Goal: Task Accomplishment & Management: Manage account settings

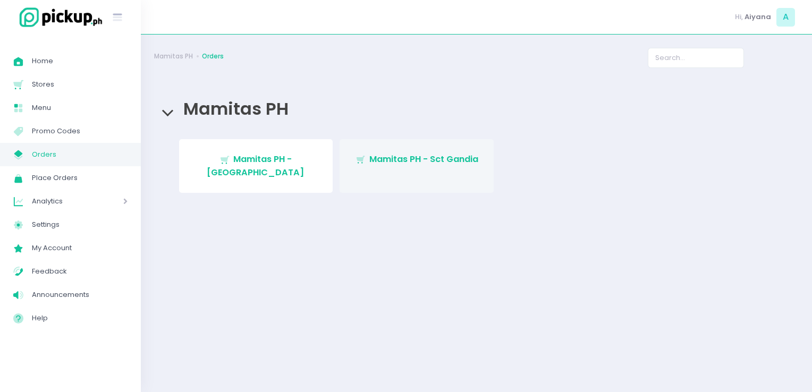
click at [370, 161] on span "Mamitas PH - Sct Gandia" at bounding box center [424, 159] width 109 height 12
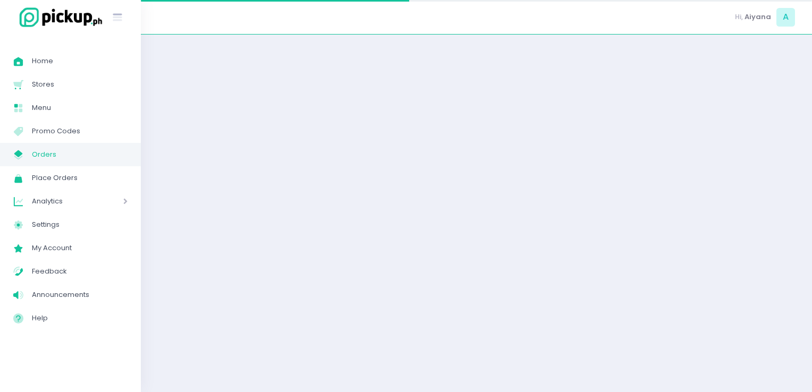
click at [370, 161] on div at bounding box center [477, 213] width 672 height 331
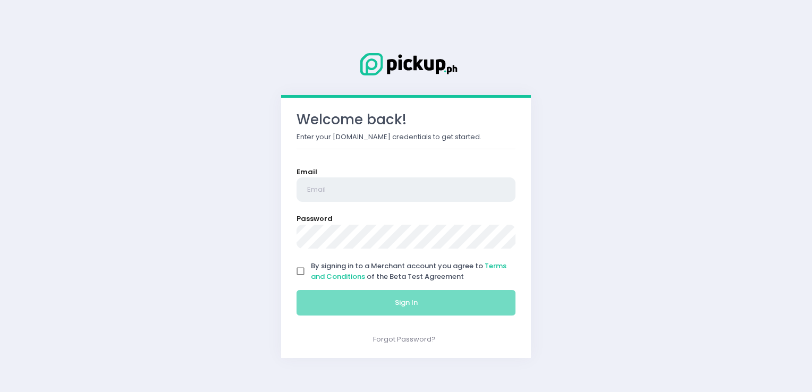
click at [417, 182] on input "email" at bounding box center [406, 190] width 219 height 24
type input "[EMAIL_ADDRESS][DOMAIN_NAME]"
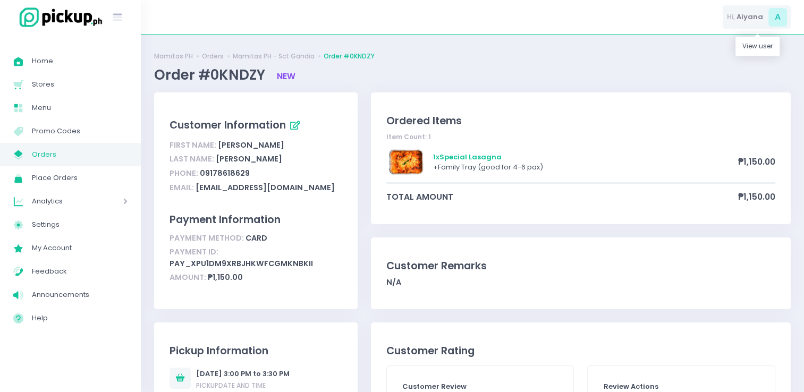
click at [749, 12] on span "Aiyana" at bounding box center [750, 17] width 27 height 11
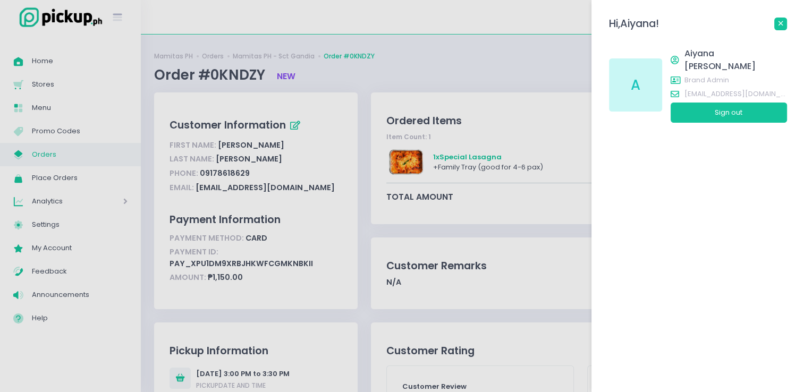
click at [777, 29] on link at bounding box center [781, 24] width 13 height 13
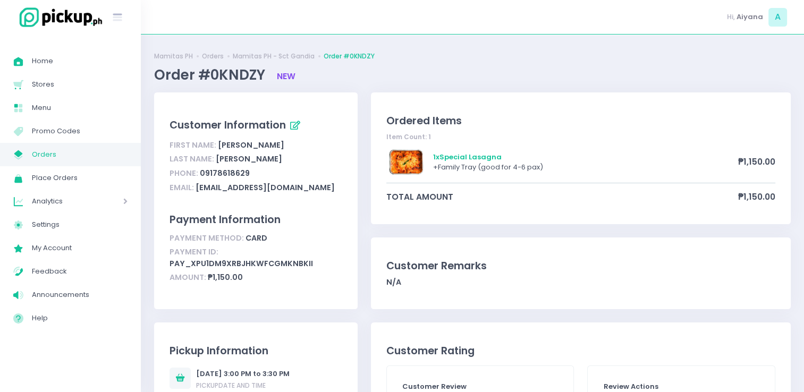
click at [81, 163] on link "My Store Created with Sketch. Orders" at bounding box center [70, 154] width 141 height 23
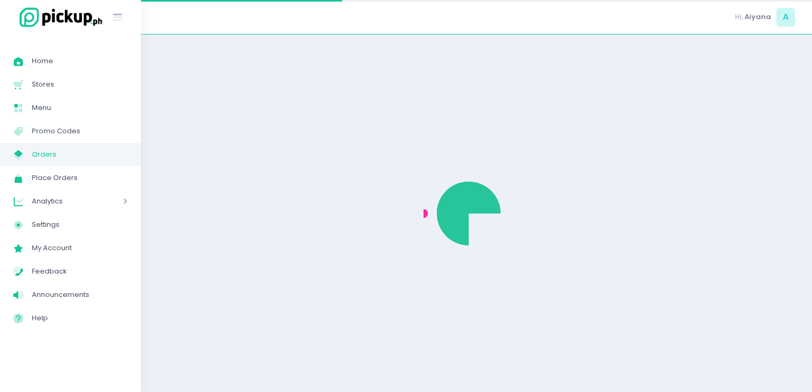
click at [81, 163] on link "My Store Created with Sketch. Orders" at bounding box center [70, 154] width 141 height 23
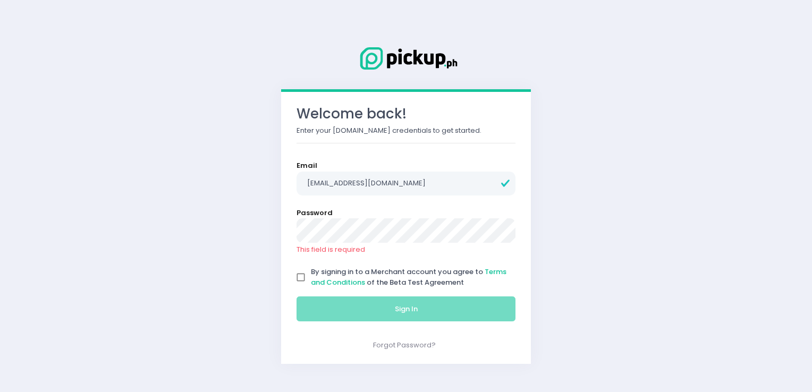
click at [298, 279] on input "By signing in to a Merchant account you agree to Terms and Conditions of the Be…" at bounding box center [301, 277] width 20 height 20
checkbox input "true"
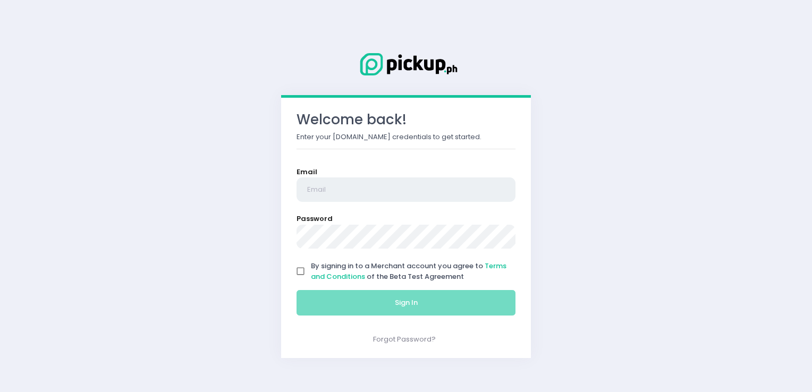
click at [324, 191] on input "email" at bounding box center [406, 190] width 219 height 24
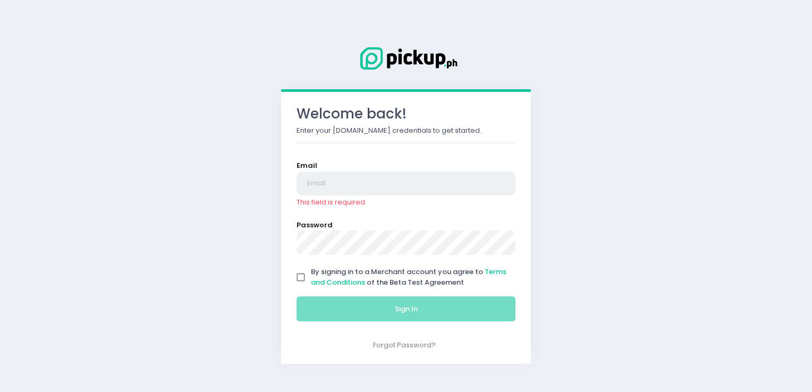
click at [359, 180] on input "email" at bounding box center [406, 184] width 219 height 24
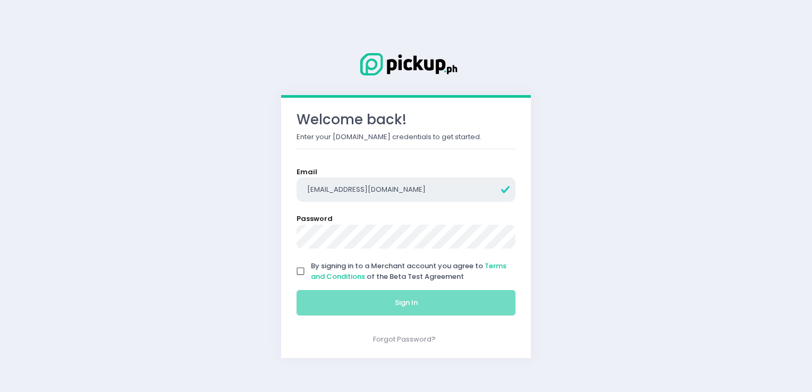
type input "[EMAIL_ADDRESS][DOMAIN_NAME]"
click at [411, 204] on form "Email aiyanarenavaldez@gmail.com Password By signing in to a Merchant account y…" at bounding box center [406, 244] width 219 height 154
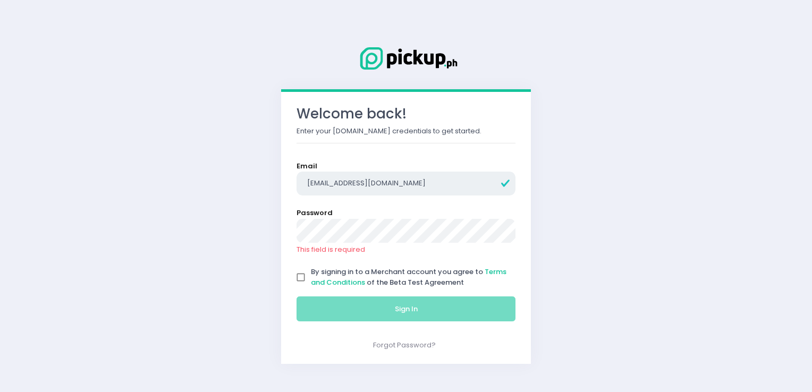
click at [363, 188] on input "[EMAIL_ADDRESS][DOMAIN_NAME]" at bounding box center [406, 184] width 219 height 24
click at [435, 180] on input "[EMAIL_ADDRESS][DOMAIN_NAME]" at bounding box center [406, 184] width 219 height 24
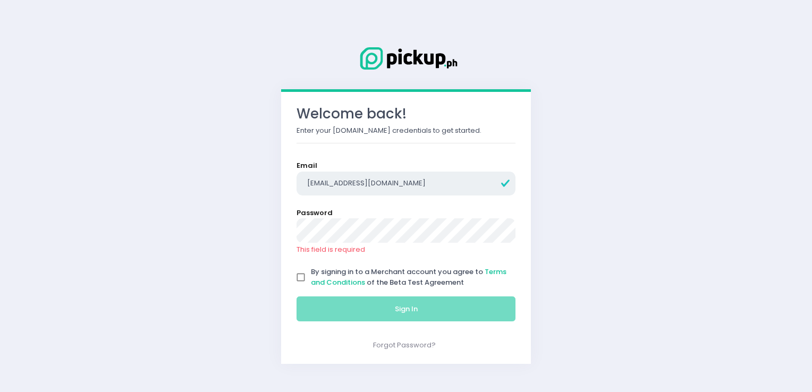
click at [435, 180] on input "[EMAIL_ADDRESS][DOMAIN_NAME]" at bounding box center [406, 184] width 219 height 24
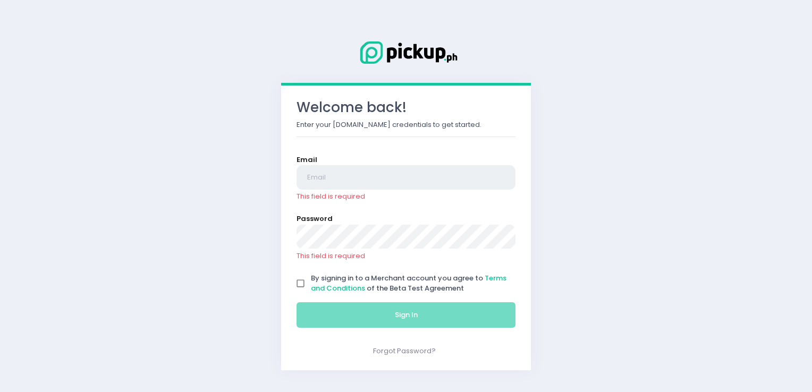
click at [422, 182] on input "email" at bounding box center [406, 177] width 219 height 24
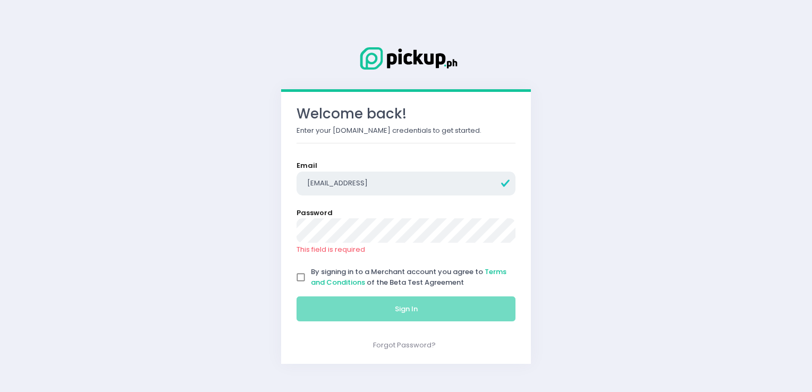
type input "[EMAIL_ADDRESS][DOMAIN_NAME]"
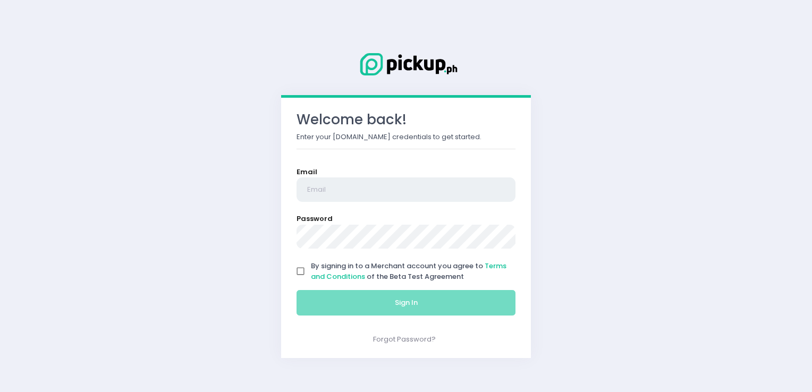
click at [362, 186] on input "email" at bounding box center [406, 190] width 219 height 24
type input "[EMAIL_ADDRESS][DOMAIN_NAME]"
click at [299, 272] on input "By signing in to a Merchant account you agree to Terms and Conditions of the Be…" at bounding box center [301, 272] width 20 height 20
checkbox input "true"
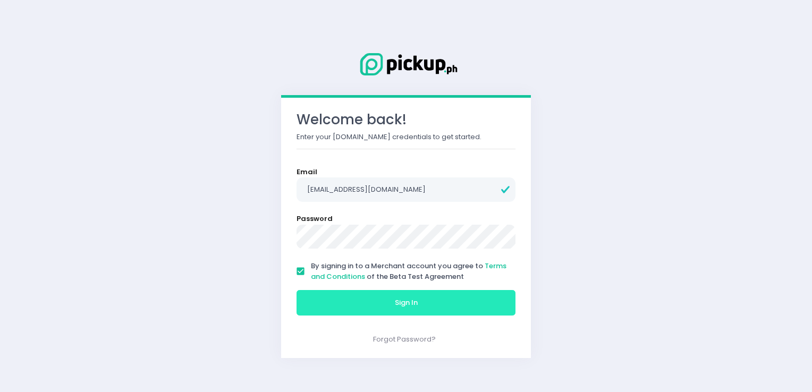
click at [412, 311] on button "Sign In" at bounding box center [406, 303] width 219 height 26
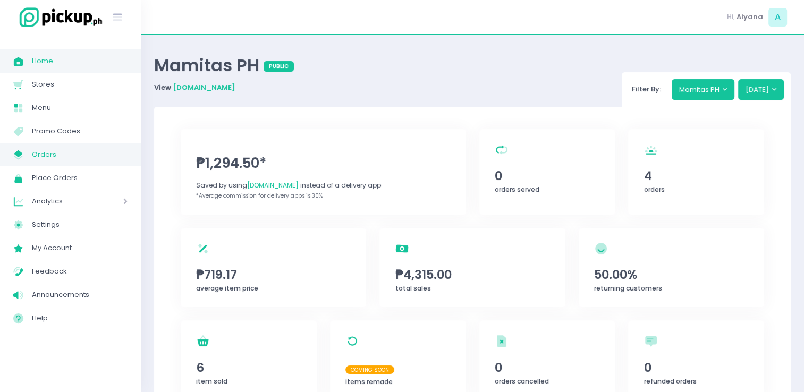
click at [55, 157] on span "Orders" at bounding box center [80, 155] width 96 height 14
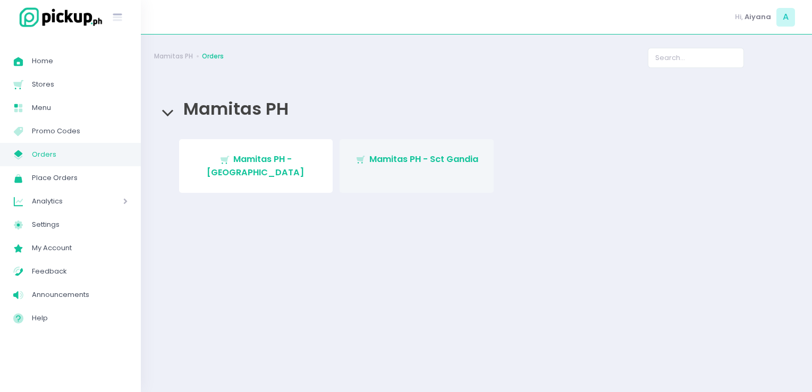
click at [374, 171] on link "Stockholm-icons / Shopping / Cart1 Created with Sketch. Mamitas PH - Sct Gandia" at bounding box center [417, 166] width 154 height 54
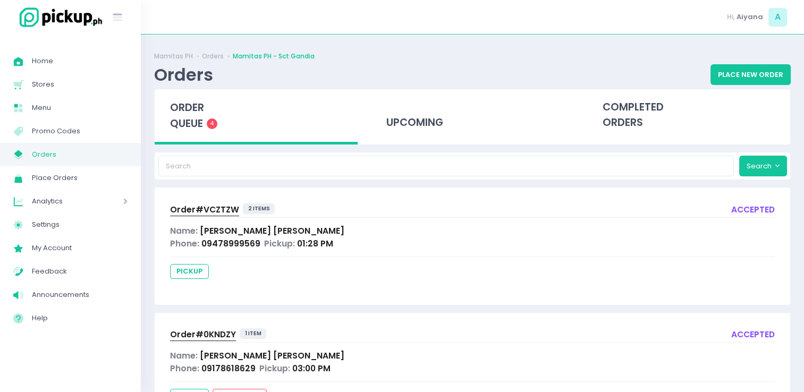
click at [191, 212] on span "Order# VCZTZW" at bounding box center [204, 209] width 69 height 11
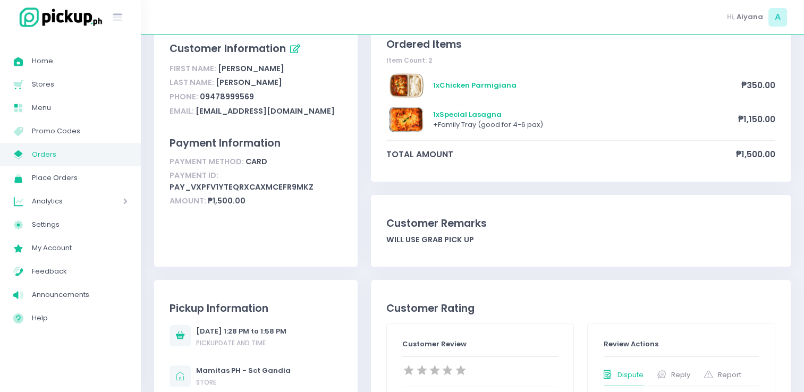
scroll to position [81, 0]
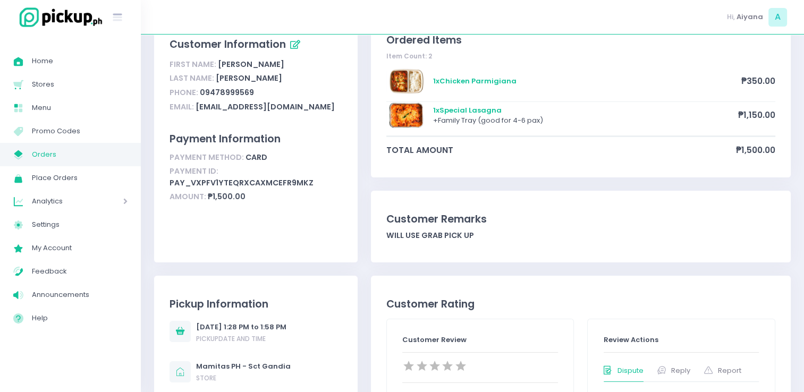
click at [33, 154] on span "Orders" at bounding box center [80, 155] width 96 height 14
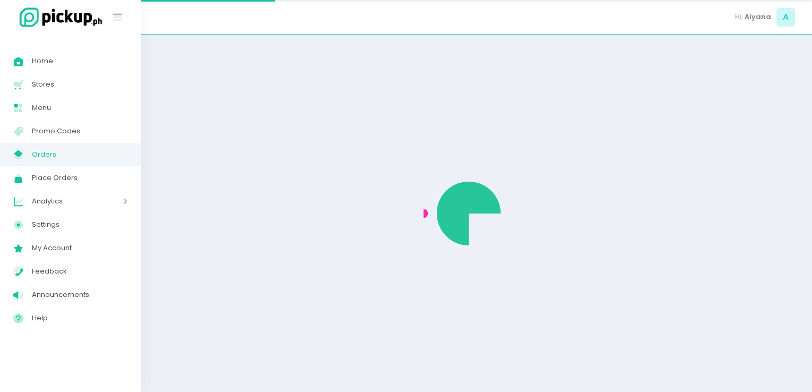
click at [33, 154] on span "Orders" at bounding box center [80, 155] width 96 height 14
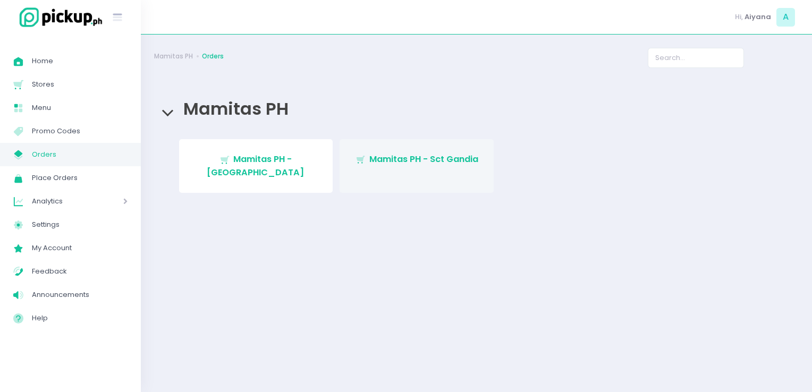
click at [392, 150] on link "Stockholm-icons / Shopping / Cart1 Created with Sketch. Mamitas PH - Sct Gandia" at bounding box center [417, 166] width 154 height 54
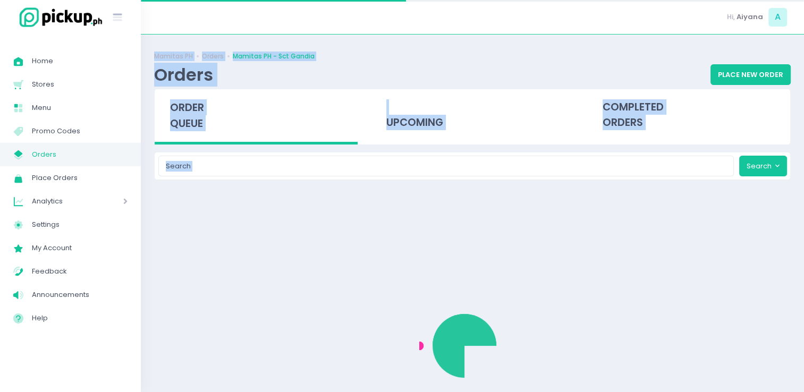
click at [392, 150] on div "Mamitas PH Orders Mamitas PH - Sct Gandia Orders Place New Order order queue up…" at bounding box center [473, 213] width 664 height 331
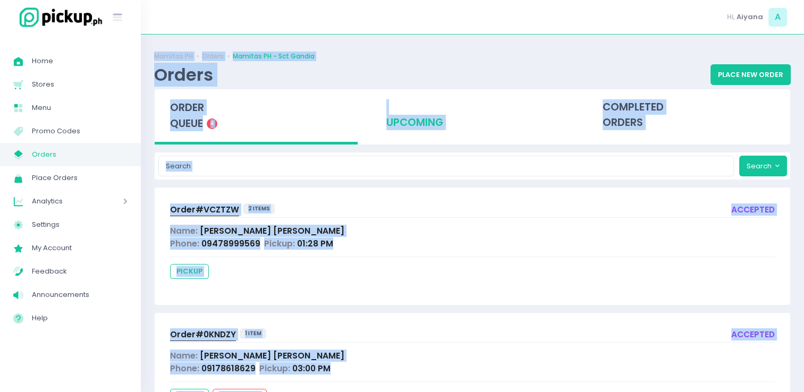
click at [489, 109] on div "upcoming" at bounding box center [472, 115] width 203 height 52
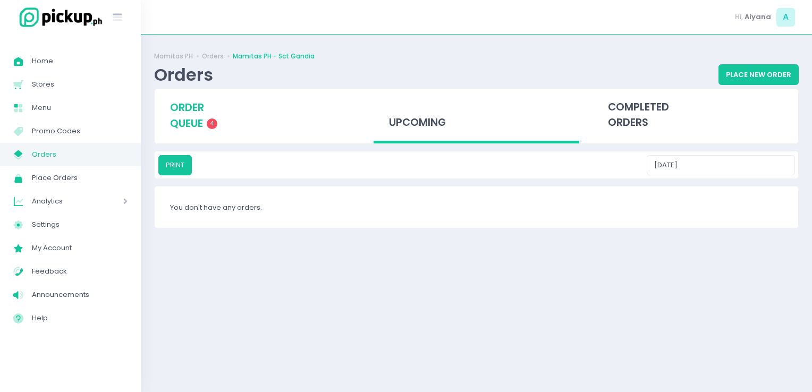
click at [183, 133] on div "order queue 4" at bounding box center [258, 115] width 206 height 53
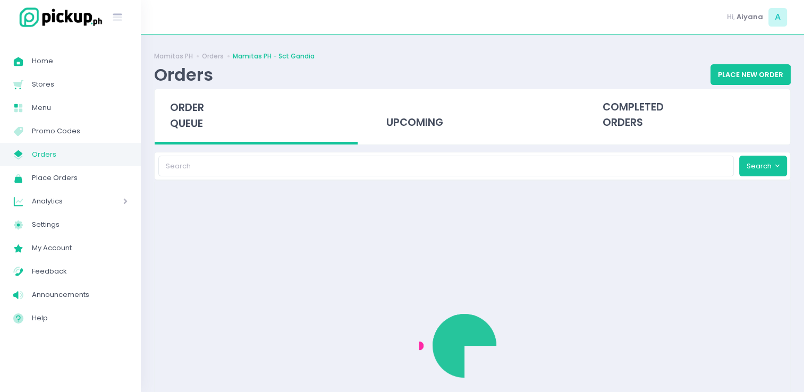
click at [183, 133] on div "order queue" at bounding box center [256, 116] width 203 height 55
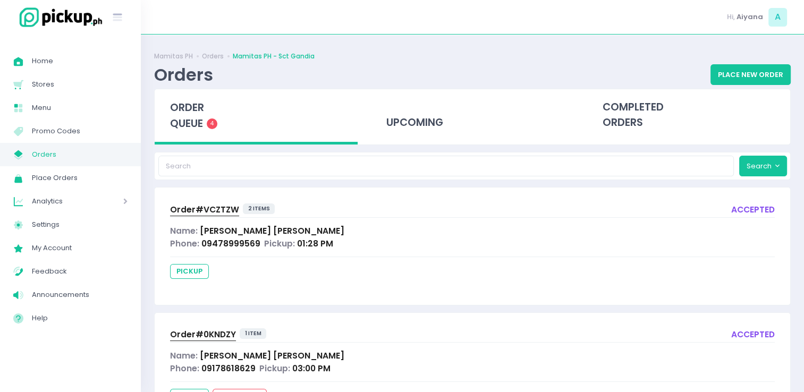
click at [345, 138] on div "order queue 4" at bounding box center [256, 116] width 203 height 55
click at [225, 125] on div "order queue 4" at bounding box center [256, 116] width 203 height 55
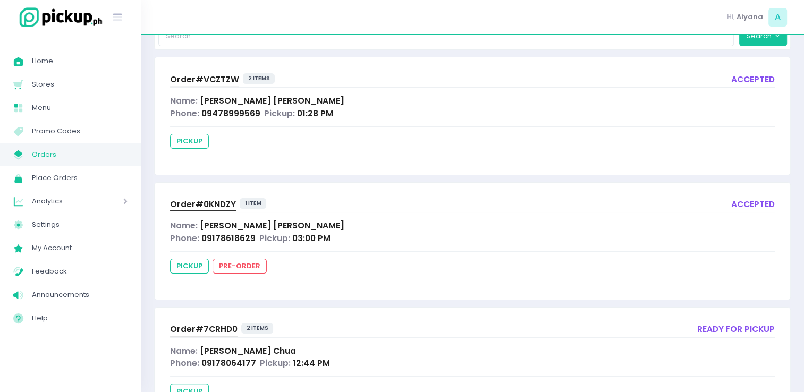
scroll to position [306, 0]
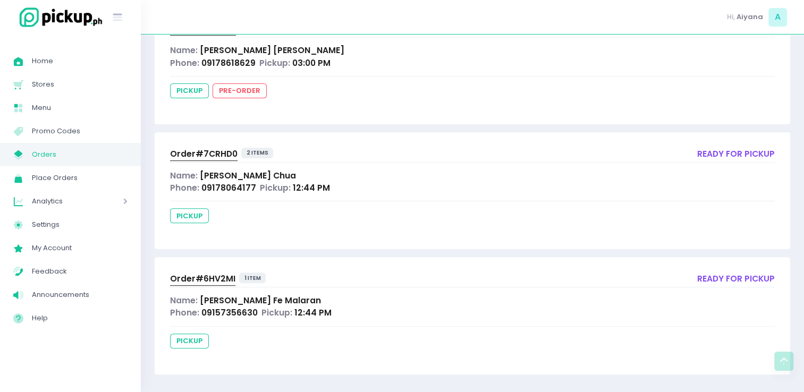
click at [183, 275] on span "Order# 6HV2MI" at bounding box center [202, 278] width 65 height 11
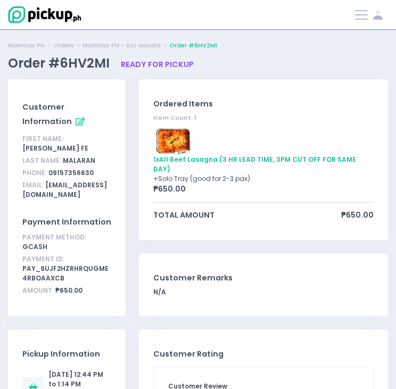
click at [136, 63] on span "ready for pickup" at bounding box center [157, 64] width 73 height 11
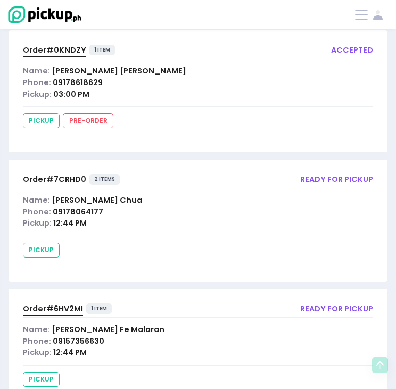
scroll to position [284, 0]
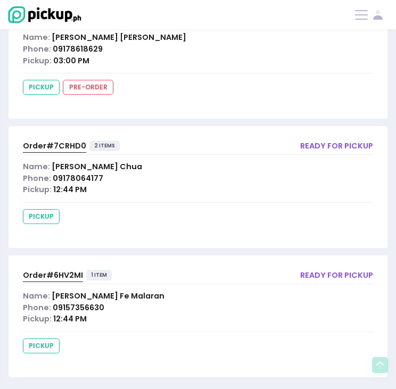
click at [116, 179] on div "Phone: 09178064177" at bounding box center [196, 179] width 347 height 12
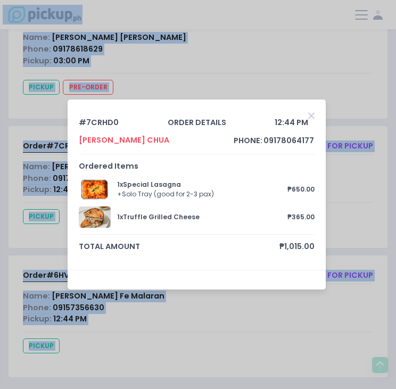
click at [308, 112] on icon "Close" at bounding box center [311, 115] width 6 height 9
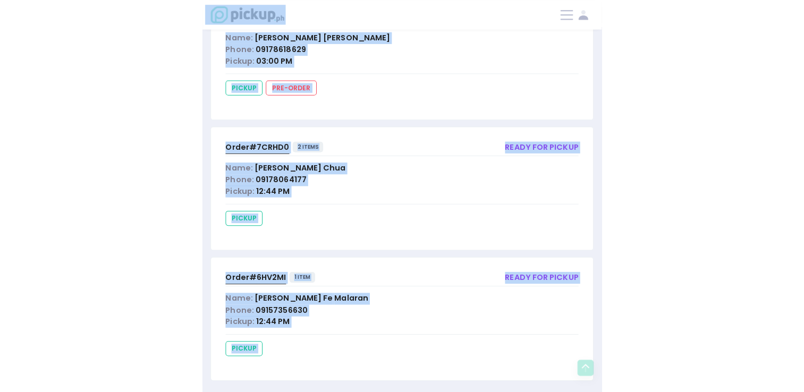
scroll to position [0, 0]
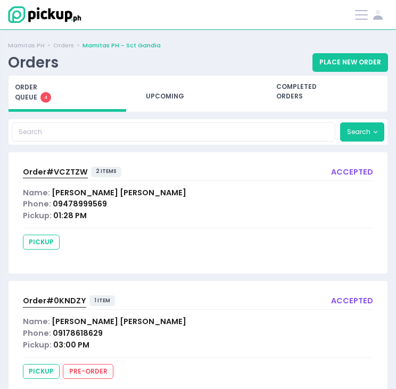
click at [33, 187] on span "Name:" at bounding box center [36, 192] width 27 height 11
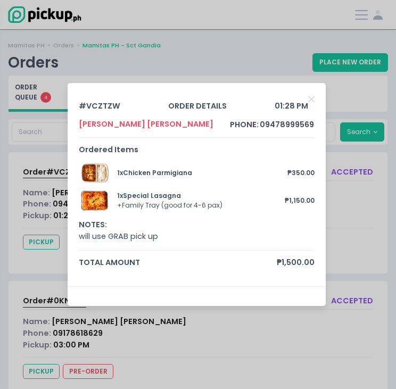
click at [33, 174] on div "# VCZTZW order details 01:28 PM ANTONIA BAUTISTA phone: 09478999569 Ordered Ite…" at bounding box center [198, 194] width 396 height 389
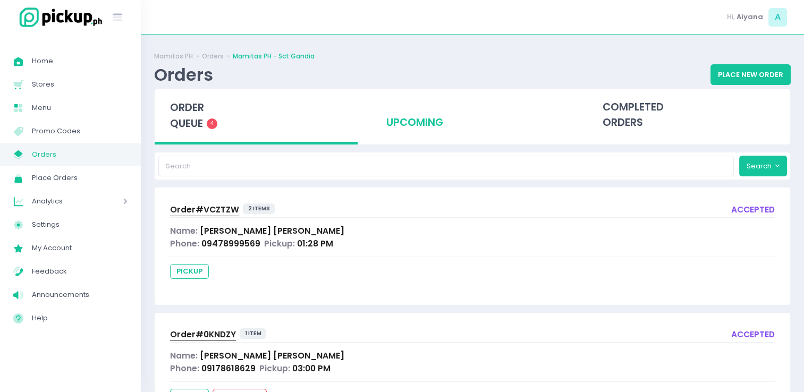
click at [403, 116] on div "upcoming" at bounding box center [472, 115] width 203 height 52
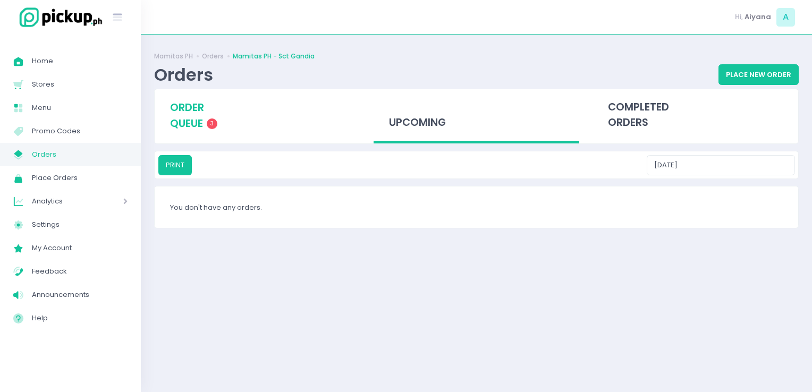
click at [187, 118] on span "order queue" at bounding box center [187, 115] width 34 height 30
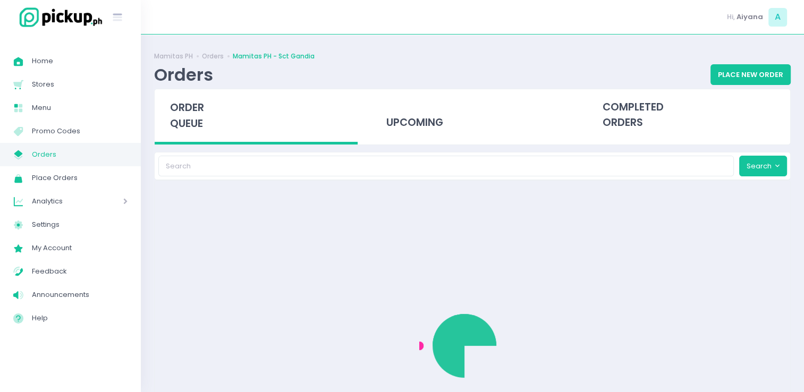
click at [187, 118] on span "order queue" at bounding box center [187, 115] width 34 height 30
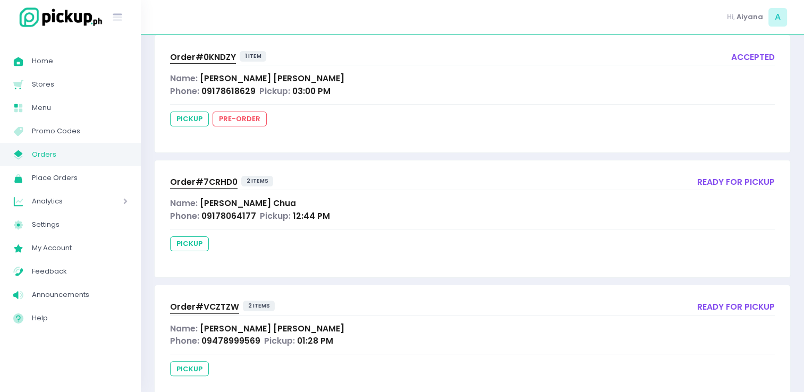
scroll to position [181, 0]
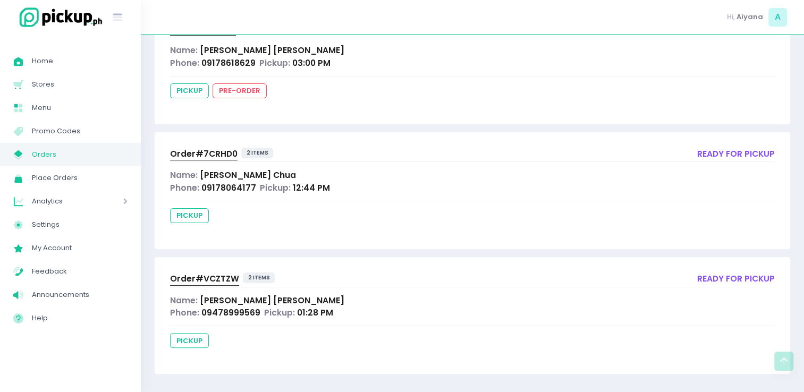
click at [276, 297] on span "[PERSON_NAME]" at bounding box center [272, 300] width 145 height 11
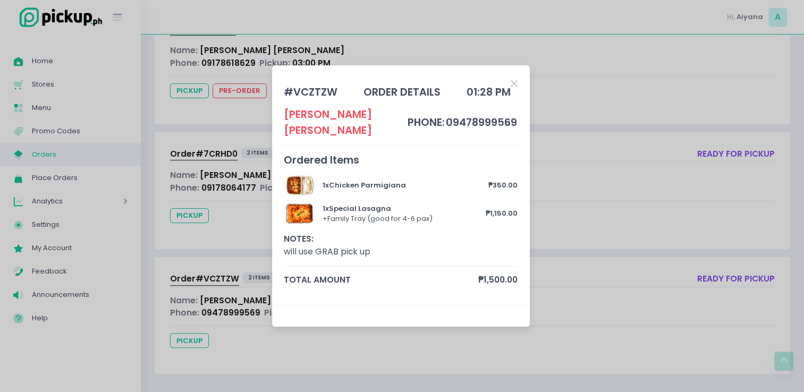
click at [403, 89] on icon "Close" at bounding box center [514, 84] width 7 height 10
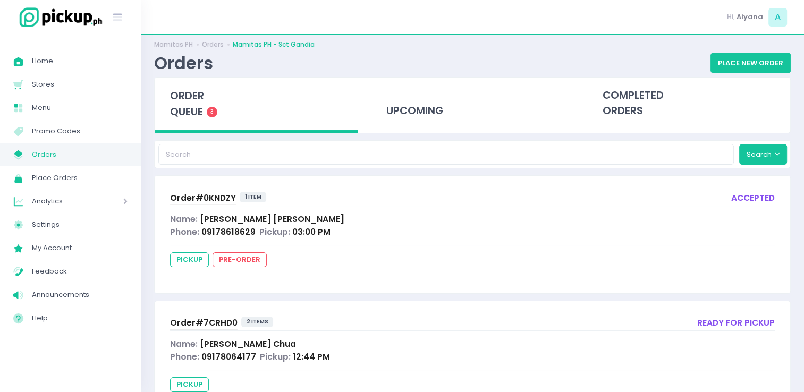
scroll to position [0, 0]
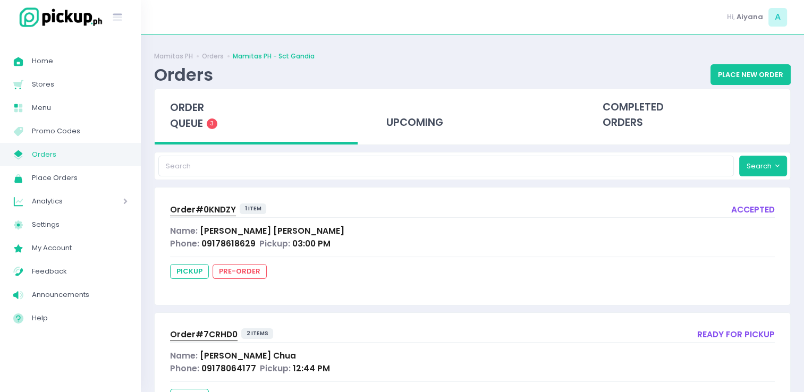
click at [343, 227] on div "Name: DIANA DE GUZMAN" at bounding box center [472, 231] width 605 height 12
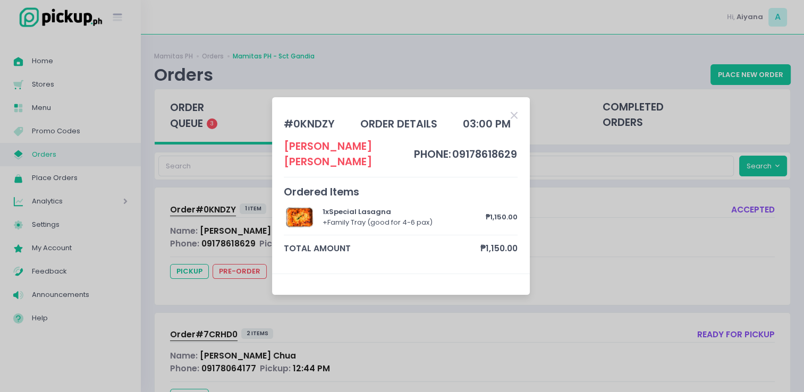
click at [403, 121] on icon "Close" at bounding box center [514, 116] width 7 height 10
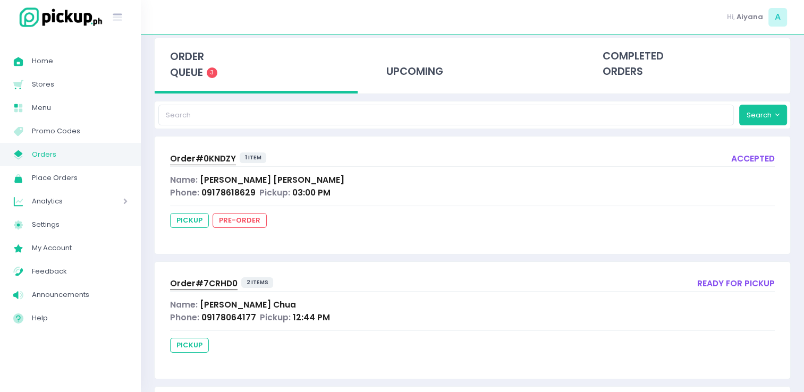
scroll to position [181, 0]
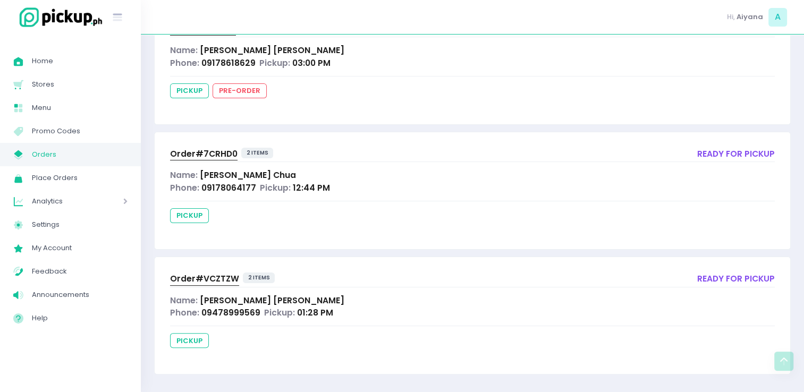
click at [257, 298] on span "[PERSON_NAME]" at bounding box center [272, 300] width 145 height 11
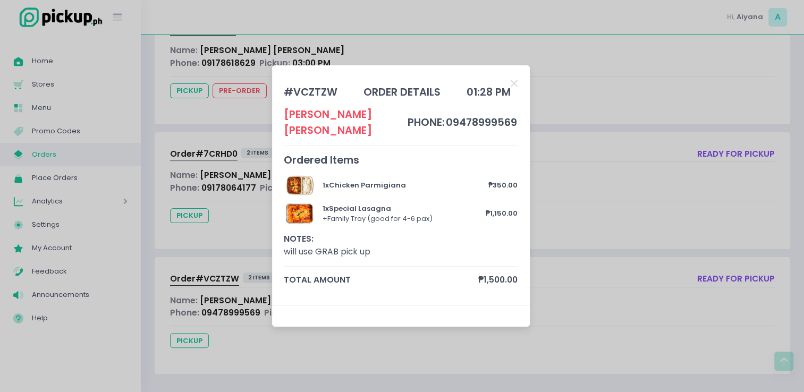
click at [403, 133] on div "# VCZTZW order details 01:28 PM [PERSON_NAME] phone: 09478999569 Ordered Items …" at bounding box center [402, 196] width 804 height 392
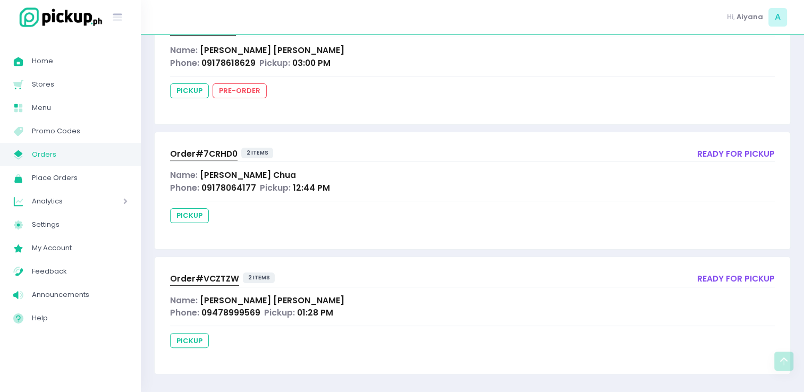
click at [403, 163] on div "Order# 7CRHD0 2 items ready for pickup Name: Sharleen Chua Phone: 09178064177 P…" at bounding box center [473, 190] width 636 height 117
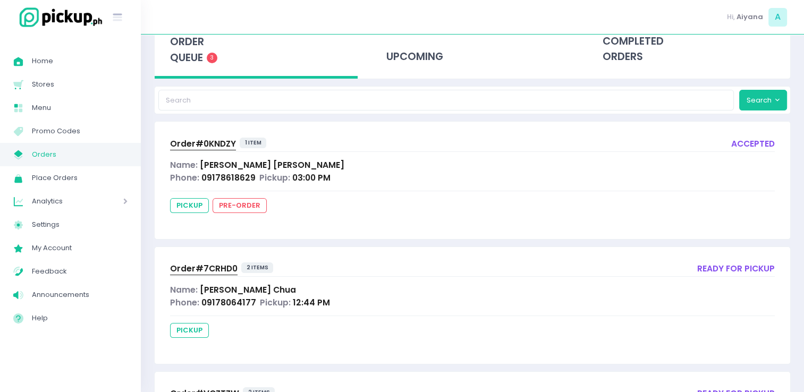
scroll to position [66, 0]
click at [183, 45] on span "order queue" at bounding box center [187, 49] width 34 height 30
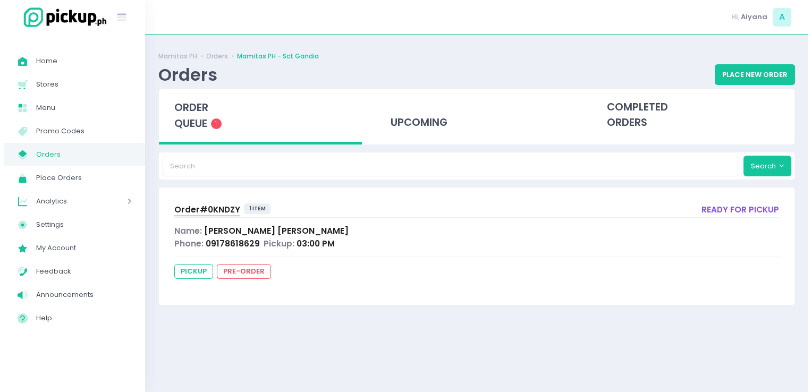
scroll to position [0, 0]
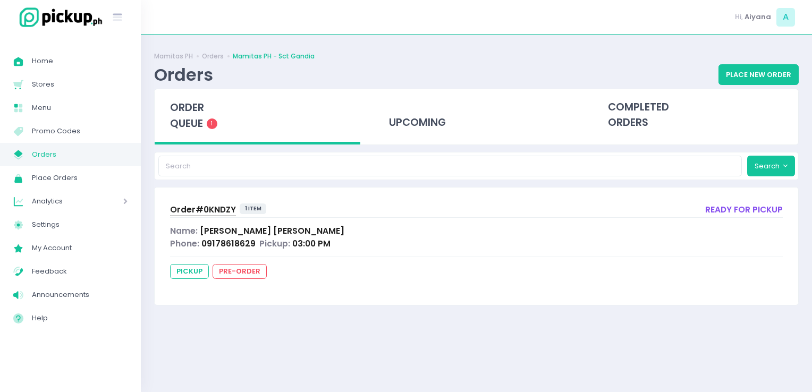
click at [211, 65] on div "Orders" at bounding box center [183, 74] width 59 height 21
click at [208, 107] on div "order queue 1" at bounding box center [258, 116] width 206 height 55
click at [403, 222] on div "Order# 0KNDZY 1 item ready for pickup Name: DIANA DE GUZMAN Phone: 09178618629 …" at bounding box center [477, 246] width 644 height 117
click at [204, 114] on span "order queue" at bounding box center [187, 115] width 34 height 30
click at [104, 166] on link "Place Orders Created with Sketch. Place Orders" at bounding box center [70, 177] width 141 height 23
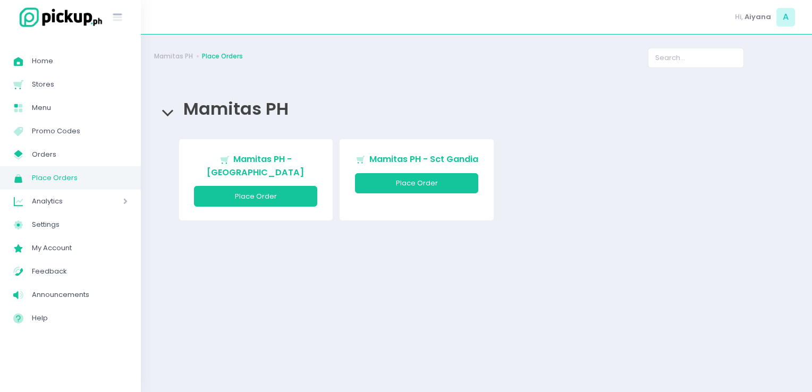
click at [96, 177] on span "Place Orders" at bounding box center [80, 178] width 96 height 14
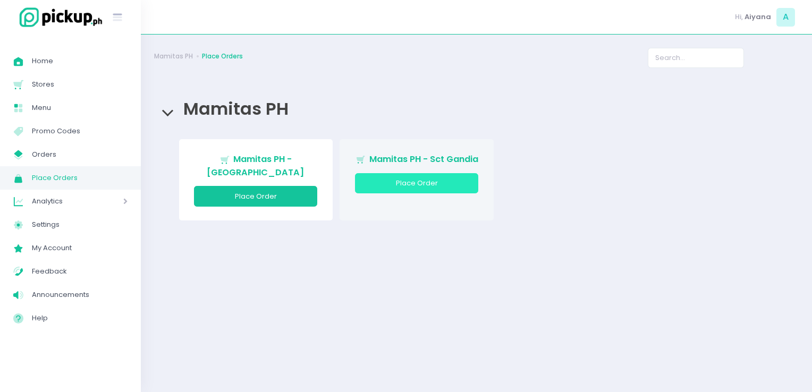
click at [373, 189] on button "Place Order" at bounding box center [416, 183] width 123 height 20
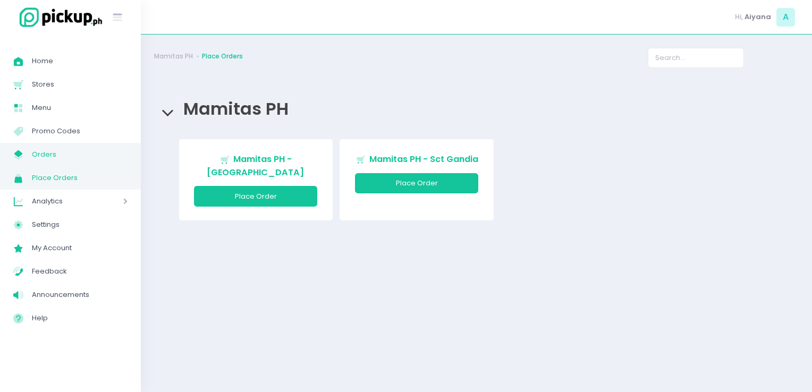
click at [55, 148] on span "Orders" at bounding box center [80, 155] width 96 height 14
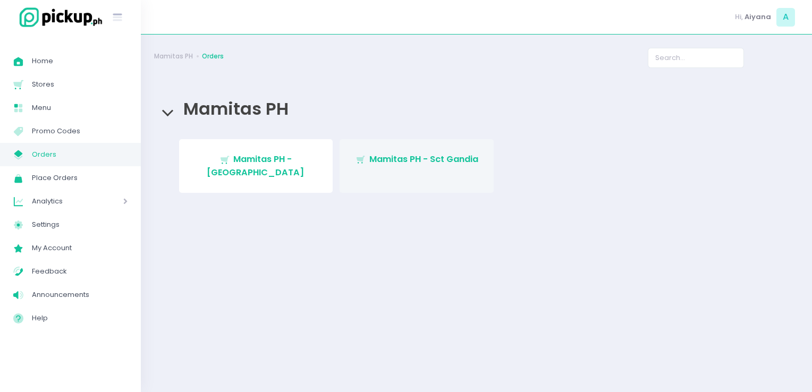
click at [374, 168] on link "Stockholm-icons / Shopping / Cart1 Created with Sketch. Mamitas PH - Sct Gandia" at bounding box center [417, 166] width 154 height 54
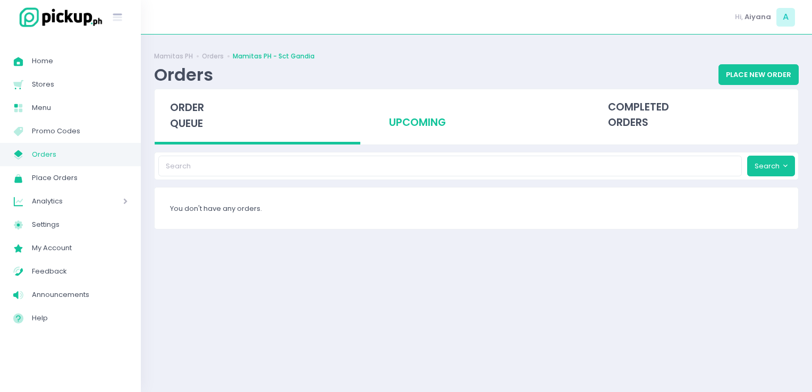
click at [403, 128] on div "upcoming" at bounding box center [477, 115] width 206 height 52
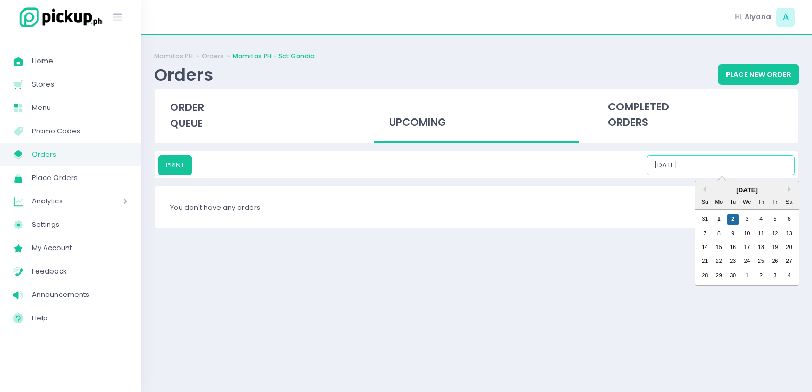
click at [403, 162] on input "09/02/2025" at bounding box center [721, 165] width 148 height 20
click at [403, 224] on div "3" at bounding box center [748, 220] width 12 height 12
click at [403, 173] on input "09/03/2025" at bounding box center [721, 165] width 148 height 20
click at [403, 215] on div "4" at bounding box center [762, 220] width 12 height 12
click at [403, 169] on input "09/04/2025" at bounding box center [721, 165] width 148 height 20
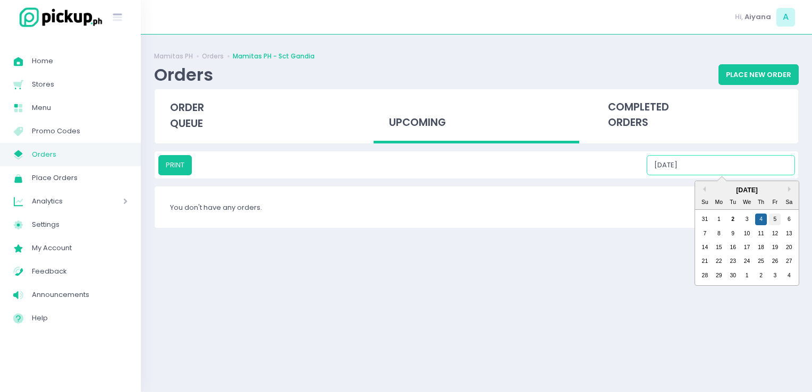
click at [403, 216] on div "5" at bounding box center [775, 220] width 12 height 12
drag, startPoint x: 769, startPoint y: 161, endPoint x: 791, endPoint y: 225, distance: 67.9
click at [403, 175] on div "PRINT 09/05/2025 Previous Month Next Month September 2025 Su Mo Tu We Th Fr Sa …" at bounding box center [476, 165] width 637 height 20
click at [403, 219] on div "6" at bounding box center [790, 220] width 12 height 12
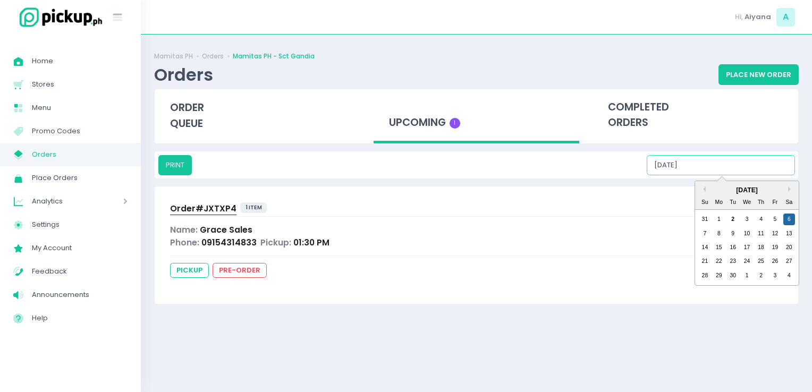
click at [403, 160] on input "09/06/2025" at bounding box center [721, 165] width 148 height 20
click at [403, 230] on div "7" at bounding box center [705, 234] width 12 height 12
type input "09/07/2025"
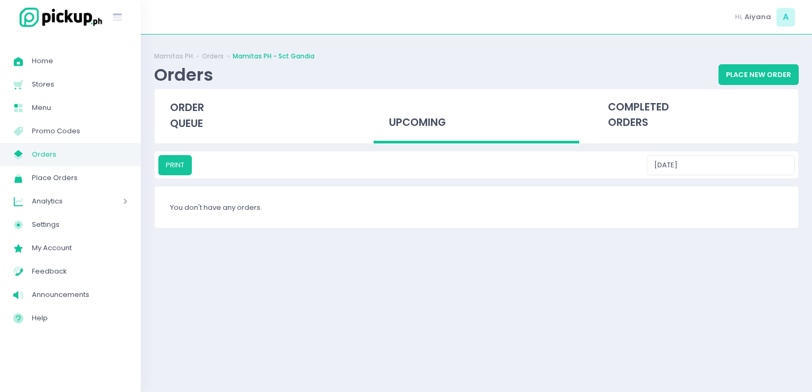
click at [113, 157] on span "Orders" at bounding box center [80, 155] width 96 height 14
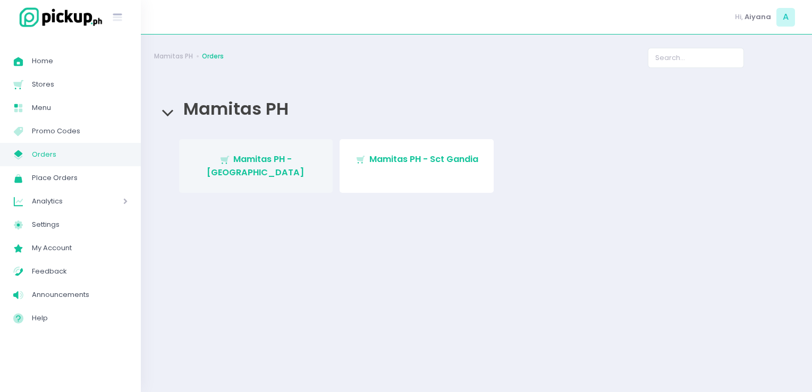
click at [296, 160] on span "Mamitas PH - Blue Ridge" at bounding box center [256, 165] width 98 height 25
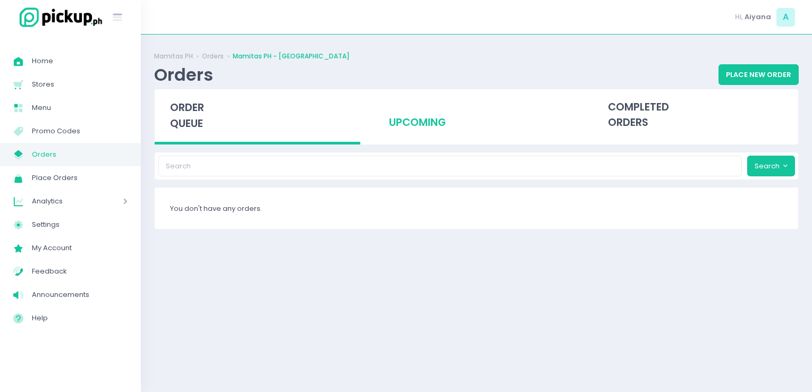
click at [403, 125] on div "upcoming" at bounding box center [477, 115] width 206 height 52
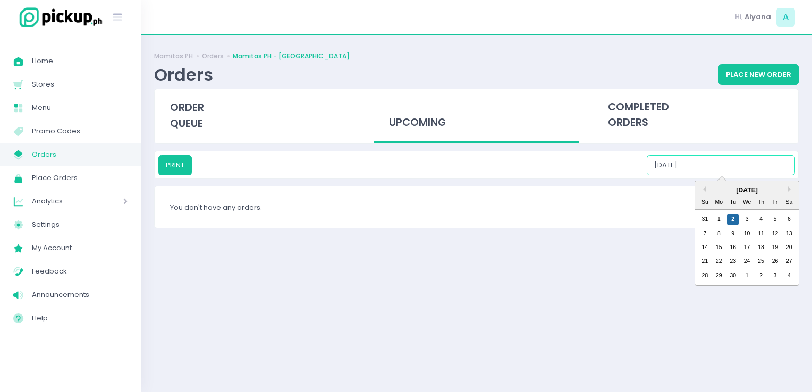
click at [403, 156] on input "09/02/2025" at bounding box center [721, 165] width 148 height 20
click at [403, 216] on div "3" at bounding box center [748, 220] width 12 height 12
click at [403, 169] on input "09/03/2025" at bounding box center [721, 165] width 148 height 20
click at [403, 220] on div "4" at bounding box center [762, 220] width 12 height 12
click at [403, 166] on input "09/04/2025" at bounding box center [721, 165] width 148 height 20
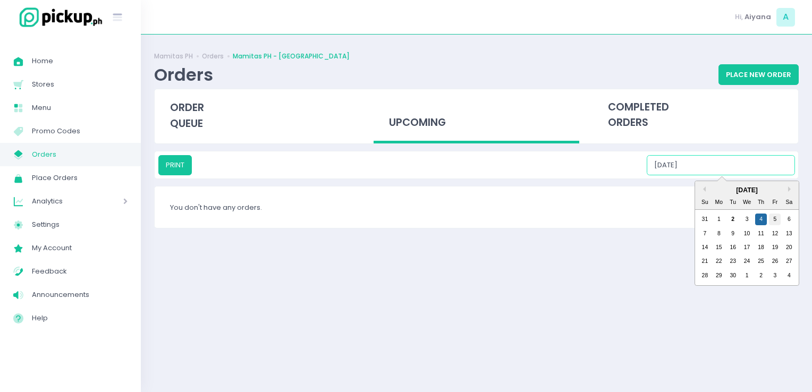
click at [403, 217] on div "5" at bounding box center [775, 220] width 12 height 12
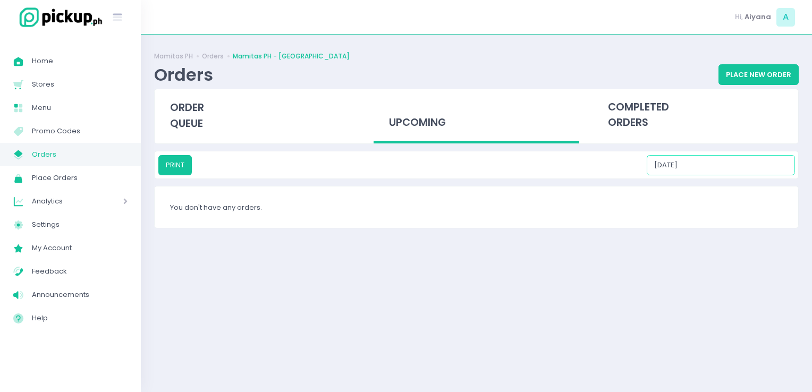
click at [403, 170] on input "09/05/2025" at bounding box center [721, 165] width 148 height 20
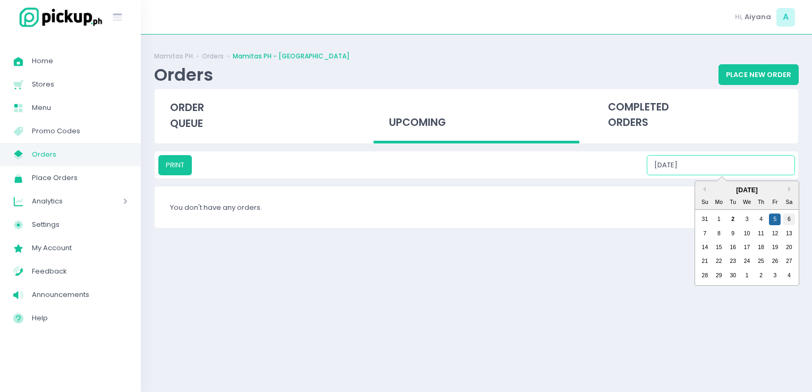
click at [403, 216] on div "6" at bounding box center [790, 220] width 12 height 12
type input "09/06/2025"
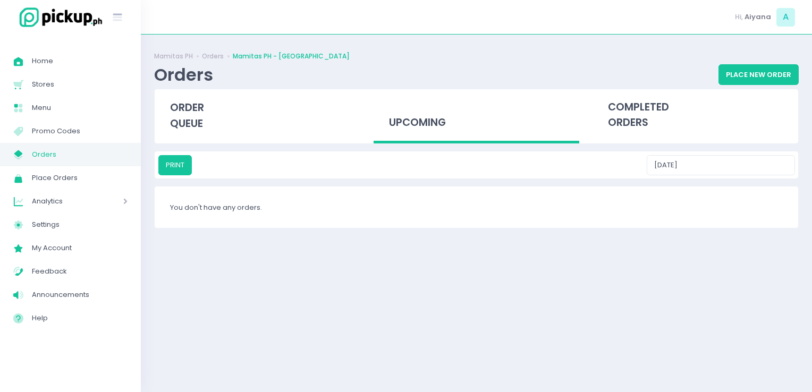
click at [70, 158] on span "Orders" at bounding box center [80, 155] width 96 height 14
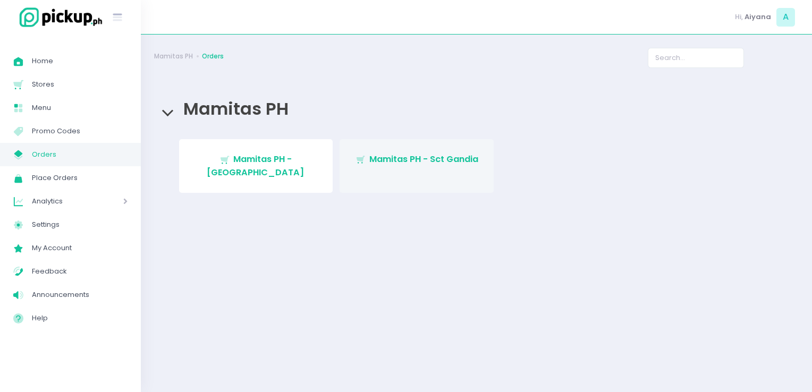
click at [403, 147] on link "Stockholm-icons / Shopping / Cart1 Created with Sketch. Mamitas PH - Sct Gandia" at bounding box center [417, 166] width 154 height 54
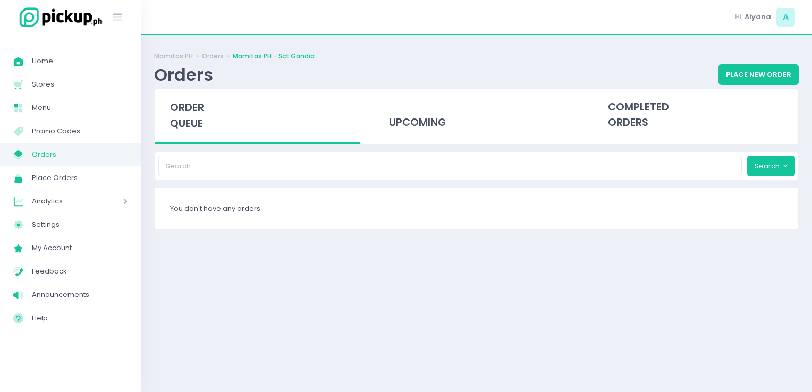
click at [125, 152] on span "Orders" at bounding box center [80, 155] width 96 height 14
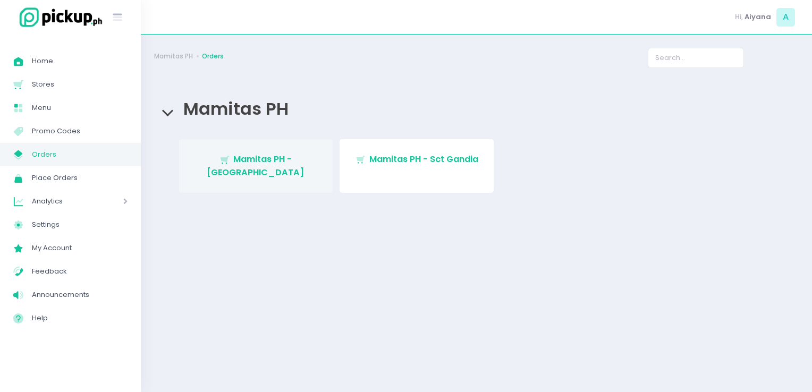
click at [215, 152] on link "Stockholm-icons / Shopping / Cart1 Created with Sketch. Mamitas PH - Blue Ridge" at bounding box center [256, 166] width 154 height 54
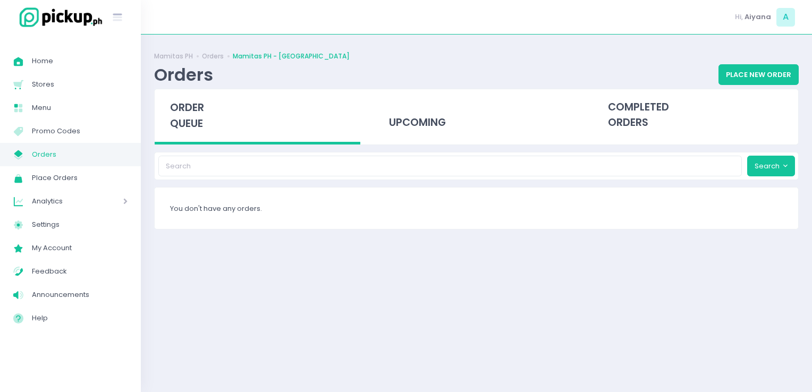
click at [102, 152] on span "Orders" at bounding box center [80, 155] width 96 height 14
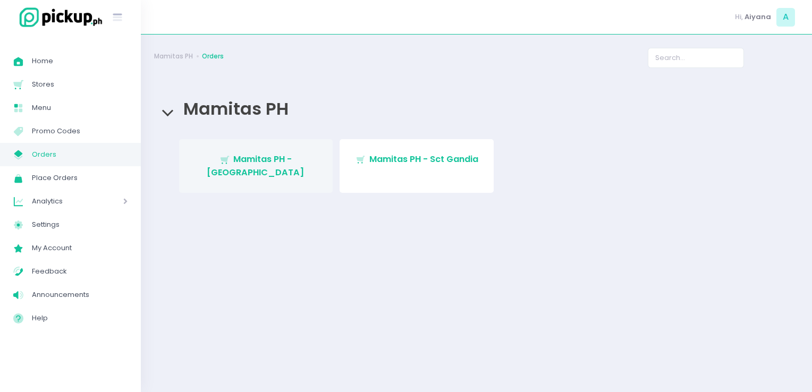
click at [263, 156] on span "Mamitas PH - Blue Ridge" at bounding box center [256, 165] width 98 height 25
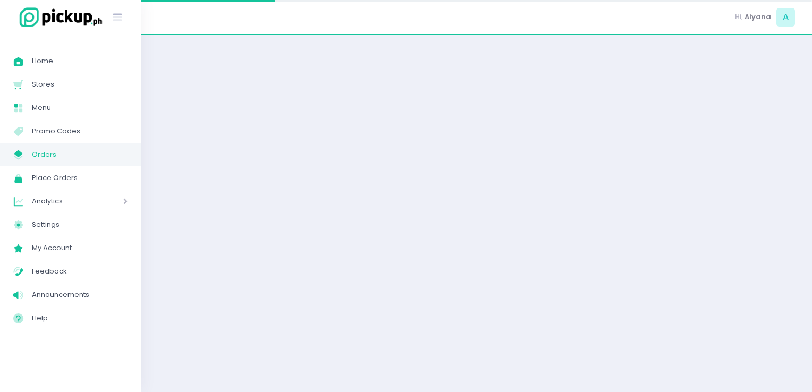
click at [263, 156] on div at bounding box center [477, 213] width 672 height 331
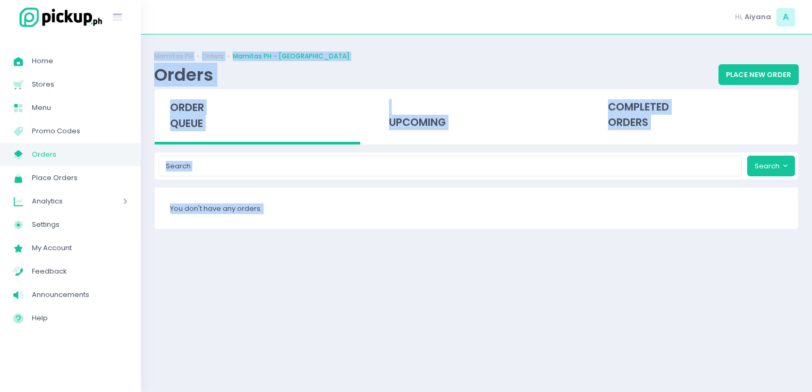
click at [403, 228] on div "You don't have any orders." at bounding box center [477, 208] width 644 height 41
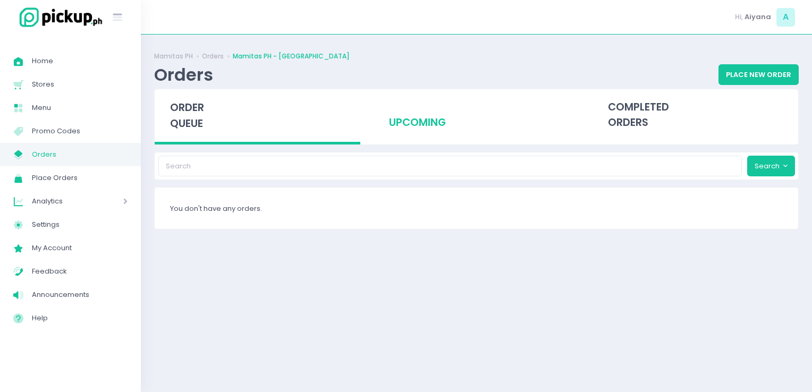
click at [403, 138] on div "upcoming" at bounding box center [477, 115] width 206 height 52
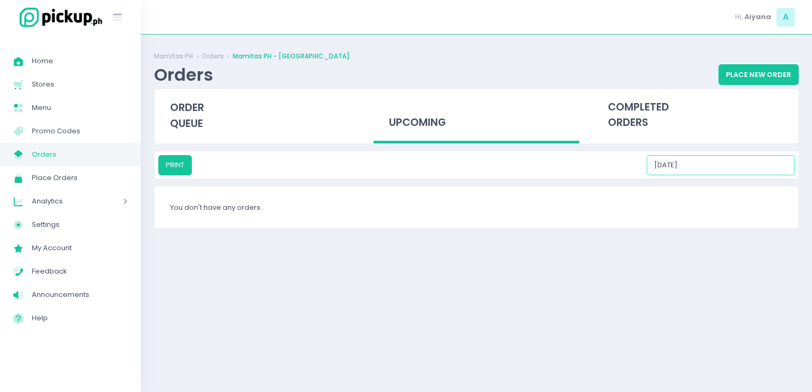
click at [403, 174] on input "09/02/2025" at bounding box center [721, 165] width 148 height 20
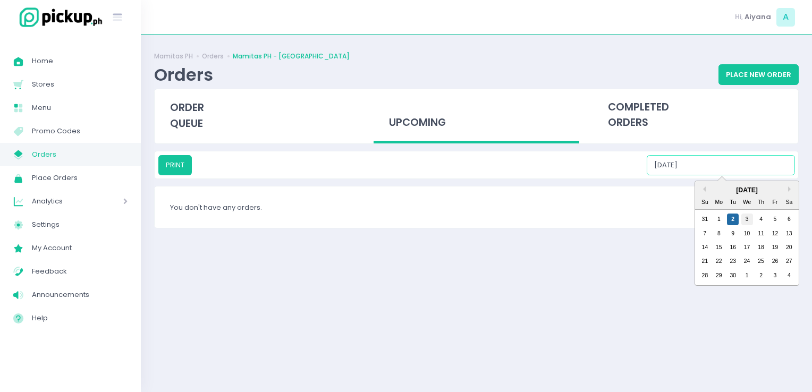
click at [403, 223] on div "3" at bounding box center [748, 220] width 12 height 12
type input "09/03/2025"
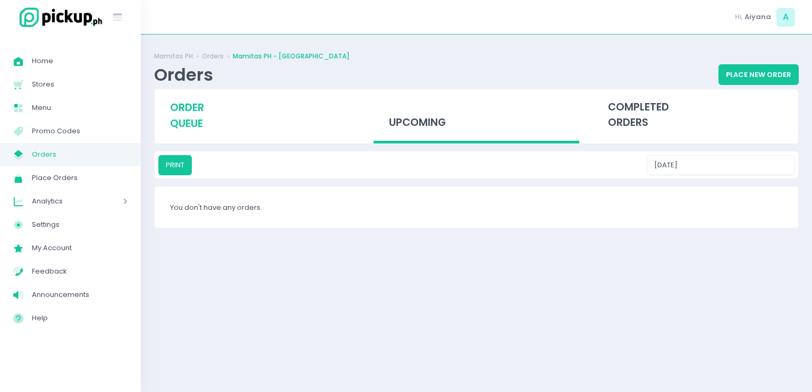
click at [259, 127] on div "order queue" at bounding box center [258, 115] width 206 height 53
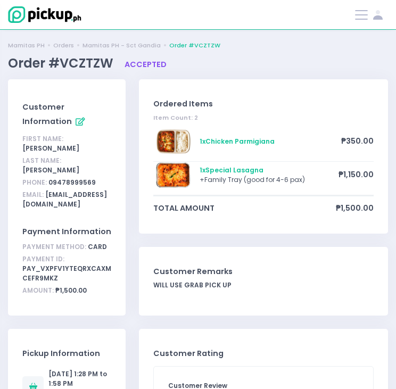
click at [396, 110] on html "Stockholm-icons / General / User Created with Sketch. Stockholm-icons / Text / …" at bounding box center [198, 194] width 396 height 389
click at [134, 46] on link "Mamitas PH - Sct Gandia" at bounding box center [121, 45] width 78 height 9
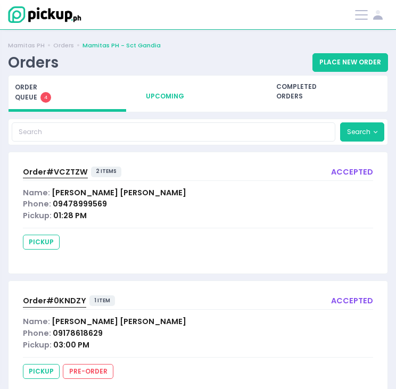
click at [158, 100] on div "upcoming" at bounding box center [198, 92] width 118 height 32
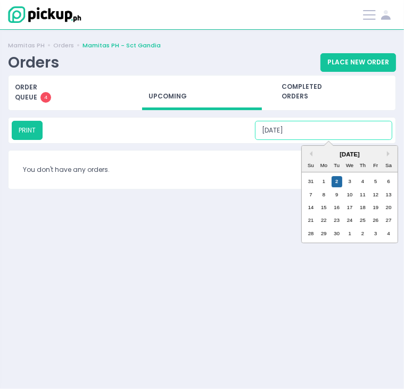
click at [323, 123] on input "[DATE]" at bounding box center [323, 130] width 137 height 19
click at [341, 181] on div "2" at bounding box center [336, 181] width 11 height 11
click at [349, 135] on input "[DATE]" at bounding box center [323, 130] width 137 height 19
click at [349, 180] on div "3" at bounding box center [349, 181] width 11 height 11
click at [359, 125] on input "[DATE]" at bounding box center [323, 130] width 137 height 19
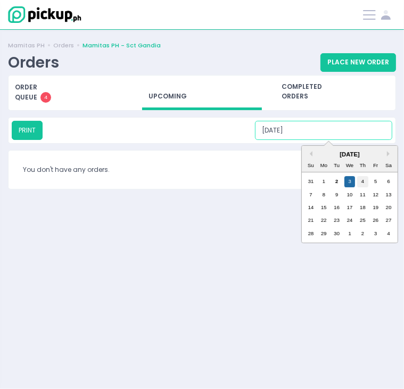
click at [362, 184] on div "4" at bounding box center [362, 181] width 11 height 11
click at [338, 127] on input "[DATE]" at bounding box center [323, 130] width 137 height 19
click at [373, 180] on div "5" at bounding box center [375, 181] width 11 height 11
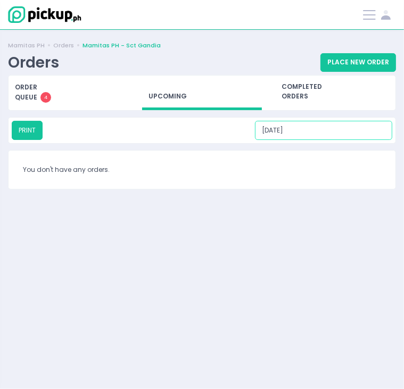
click at [365, 135] on input "09/05/2025" at bounding box center [323, 130] width 137 height 19
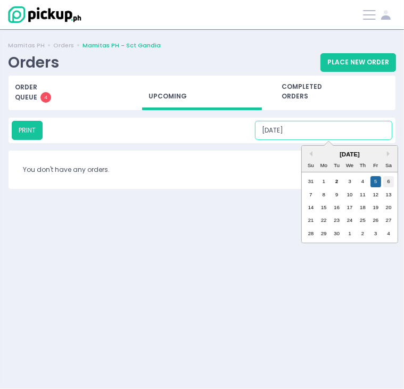
click at [385, 177] on div "6" at bounding box center [388, 181] width 11 height 11
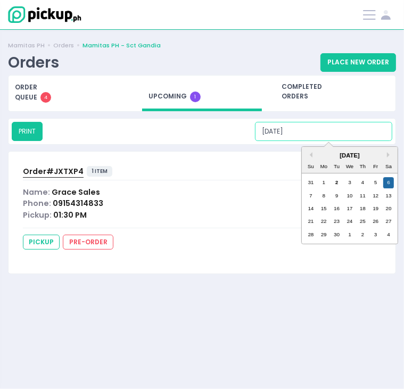
click at [321, 132] on input "09/06/2025" at bounding box center [323, 131] width 137 height 19
click at [314, 198] on div "7" at bounding box center [310, 195] width 11 height 11
type input "09/07/2025"
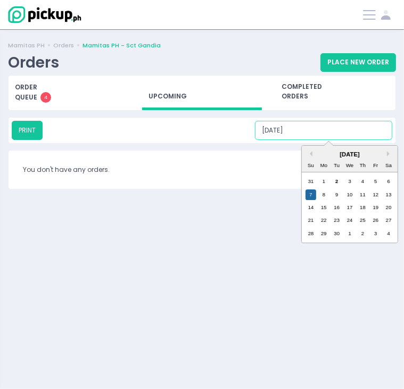
click at [340, 136] on input "09/07/2025" at bounding box center [323, 130] width 137 height 19
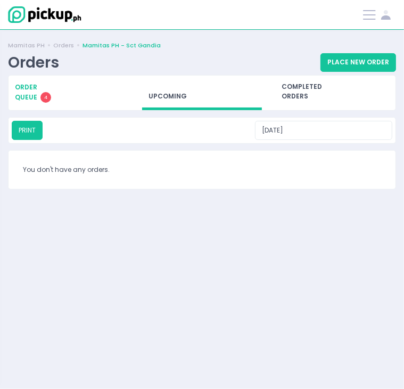
click at [38, 99] on div "order queue 4" at bounding box center [69, 92] width 120 height 33
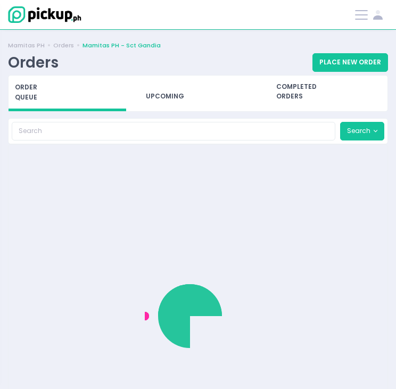
click at [38, 99] on div "order queue" at bounding box center [68, 93] width 118 height 35
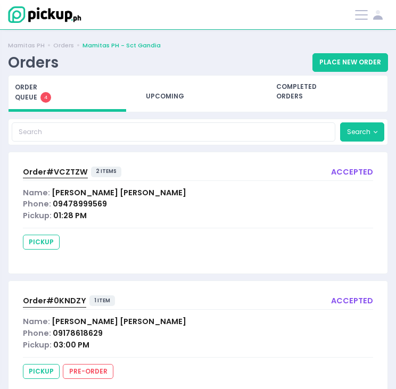
click at [141, 47] on link "Mamitas PH - Sct Gandia" at bounding box center [121, 45] width 78 height 9
click at [138, 44] on link "Mamitas PH - Sct Gandia" at bounding box center [121, 45] width 78 height 9
click at [131, 44] on link "Mamitas PH - Sct Gandia" at bounding box center [121, 45] width 78 height 9
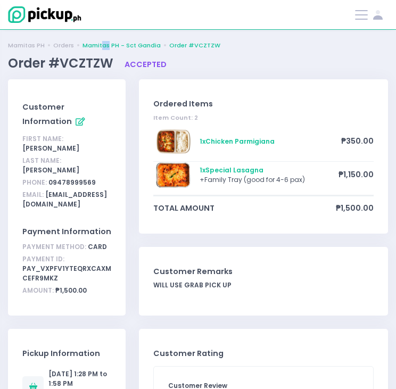
drag, startPoint x: 100, startPoint y: 39, endPoint x: 107, endPoint y: 46, distance: 9.8
click at [107, 46] on link "Mamitas PH - Sct Gandia" at bounding box center [121, 45] width 78 height 9
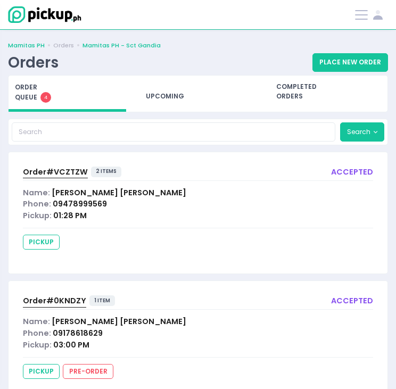
click at [24, 44] on link "Mamitas PH" at bounding box center [26, 45] width 37 height 9
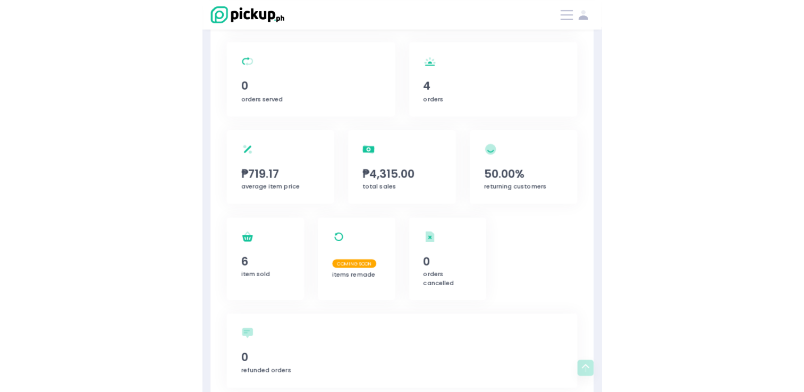
scroll to position [219, 0]
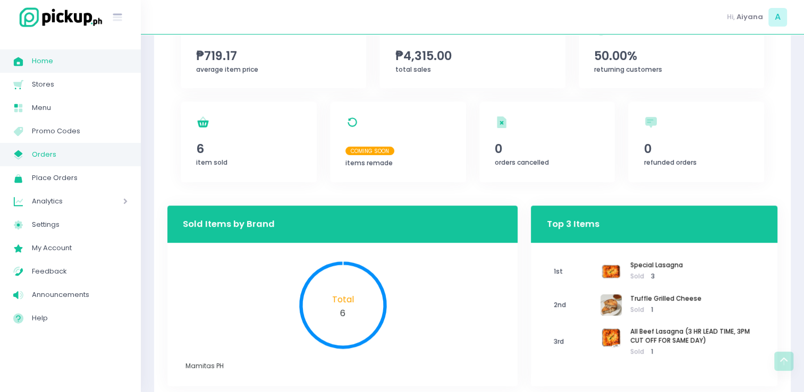
click at [47, 163] on link "My Store Created with Sketch. Orders" at bounding box center [70, 154] width 141 height 23
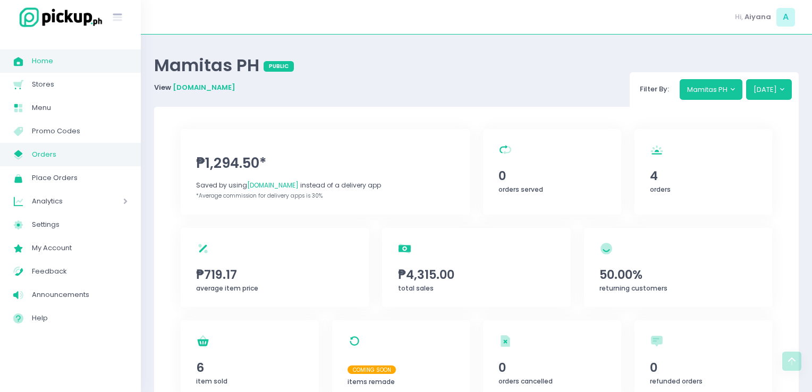
click at [47, 163] on link "My Store Created with Sketch. Orders" at bounding box center [70, 154] width 141 height 23
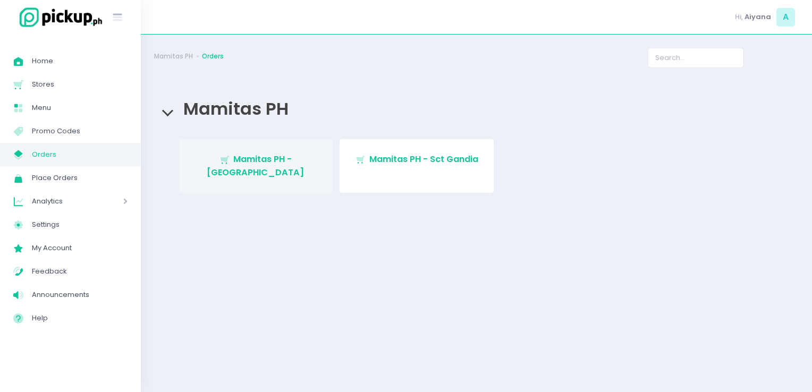
click at [225, 160] on span "Mamitas PH - [GEOGRAPHIC_DATA]" at bounding box center [256, 165] width 98 height 25
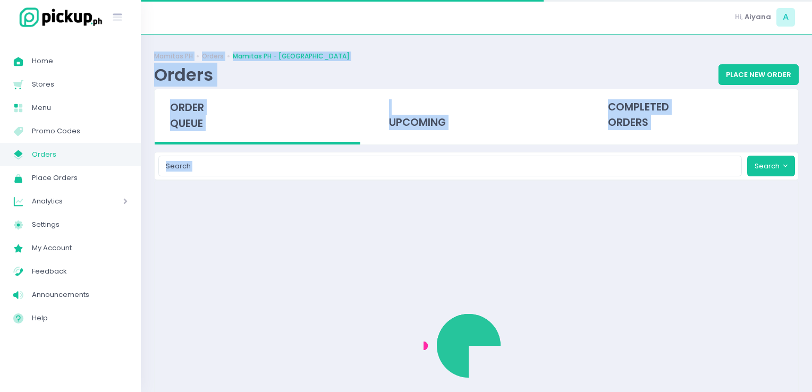
click at [225, 160] on div "Mamitas PH Orders Mamitas PH - Blue Ridge Orders Place New Order order queue up…" at bounding box center [477, 213] width 672 height 331
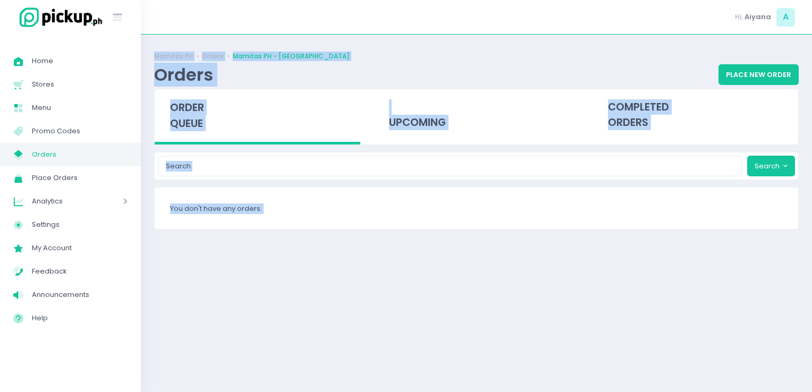
click at [403, 257] on div "Mamitas PH Orders Mamitas PH - Blue Ridge Orders Place New Order order queue up…" at bounding box center [477, 213] width 672 height 331
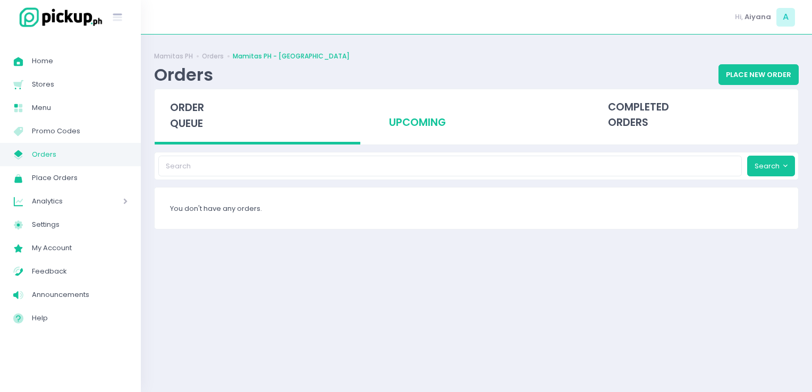
click at [403, 137] on div "upcoming" at bounding box center [477, 115] width 206 height 52
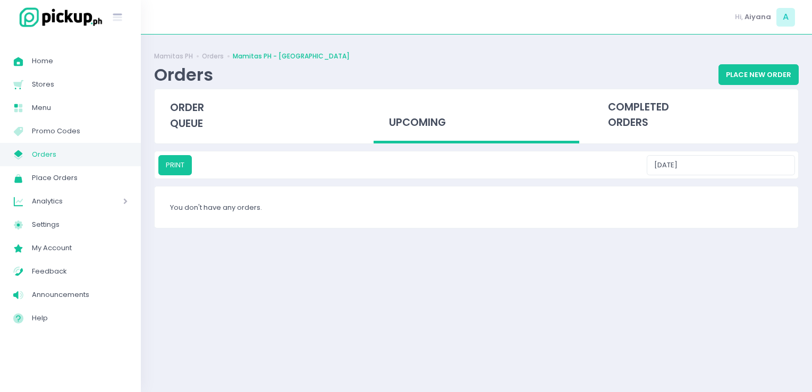
click at [403, 176] on div "PRINT [DATE]" at bounding box center [477, 165] width 644 height 27
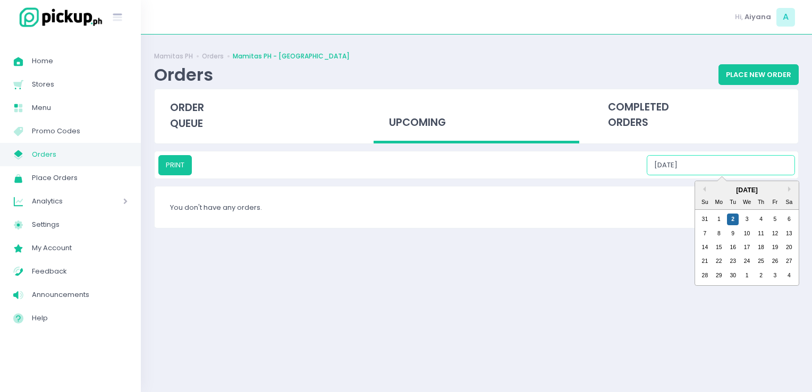
click at [403, 173] on input "[DATE]" at bounding box center [721, 165] width 148 height 20
click at [403, 222] on div "3" at bounding box center [748, 220] width 12 height 12
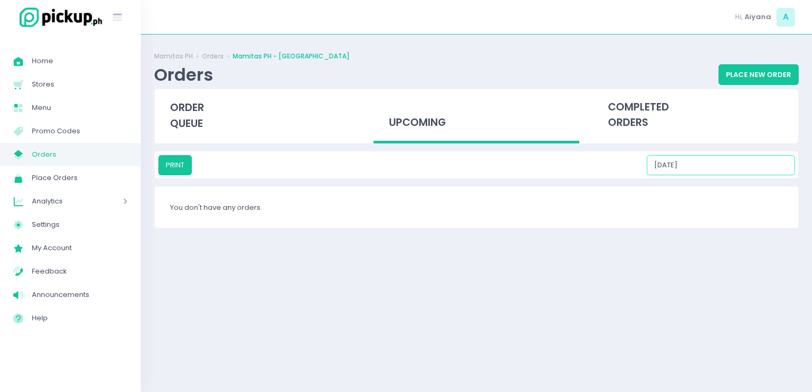
click at [403, 167] on input "[DATE]" at bounding box center [721, 165] width 148 height 20
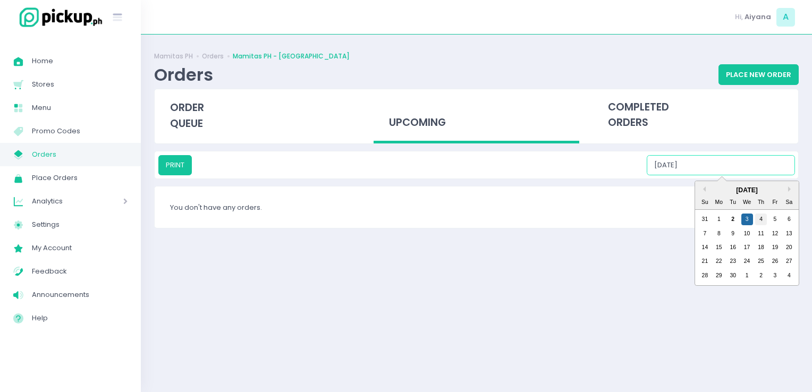
click at [403, 215] on div "4" at bounding box center [762, 220] width 12 height 12
type input "[DATE]"
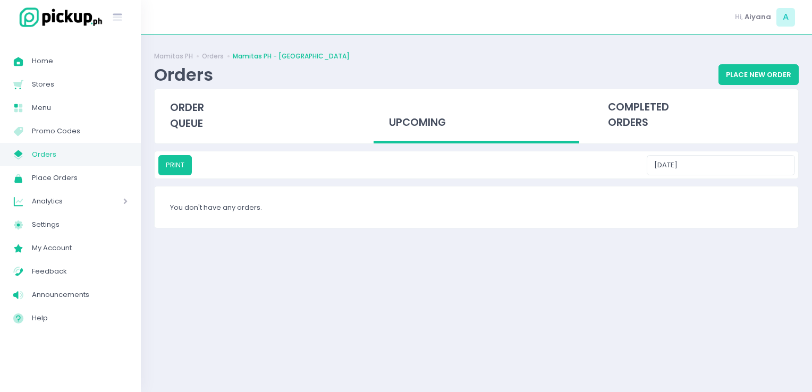
click at [43, 157] on span "Orders" at bounding box center [80, 155] width 96 height 14
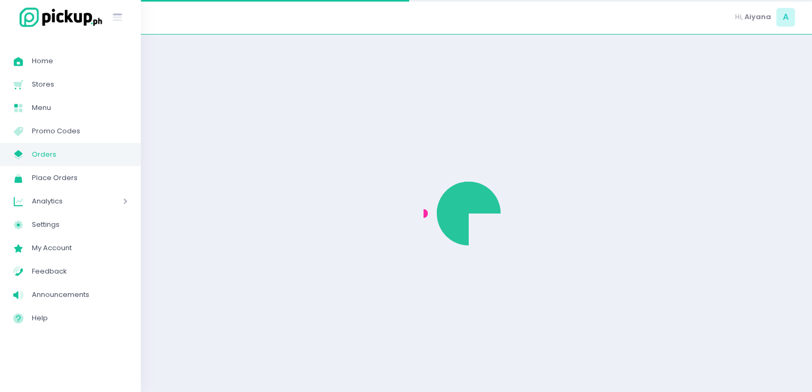
click at [43, 157] on span "Orders" at bounding box center [80, 155] width 96 height 14
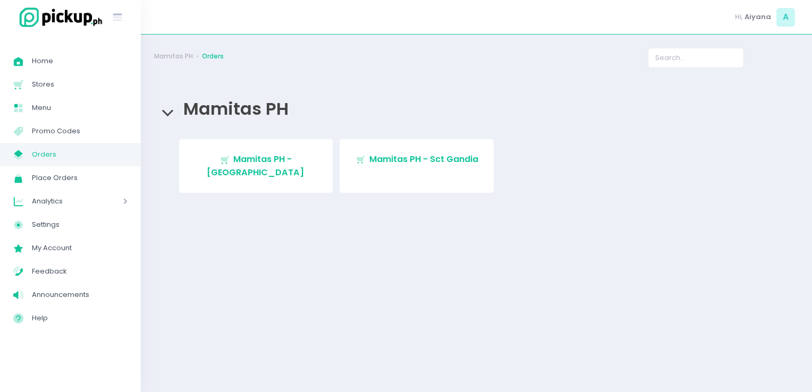
click at [337, 162] on div "Stockholm-icons / Shopping / Cart1 Created with Sketch. Mamitas PH - [GEOGRAPHI…" at bounding box center [476, 169] width 637 height 61
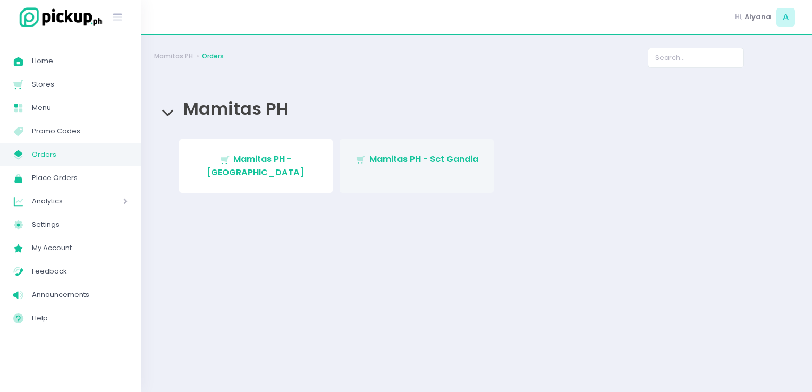
click at [362, 167] on link "Stockholm-icons / Shopping / Cart1 Created with Sketch. Mamitas PH - Sct Gandia" at bounding box center [417, 166] width 154 height 54
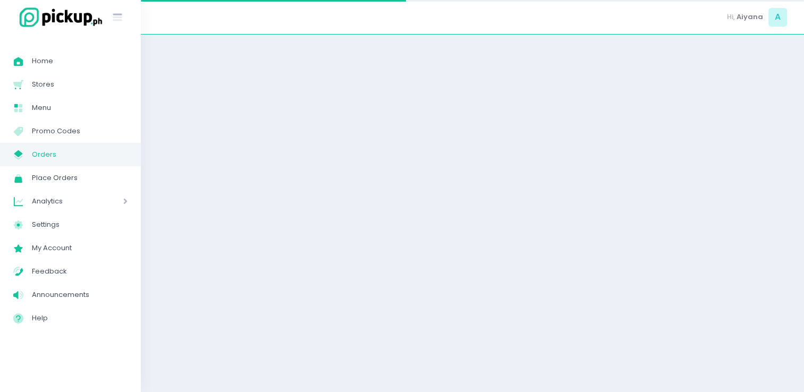
click at [362, 167] on div at bounding box center [473, 213] width 664 height 331
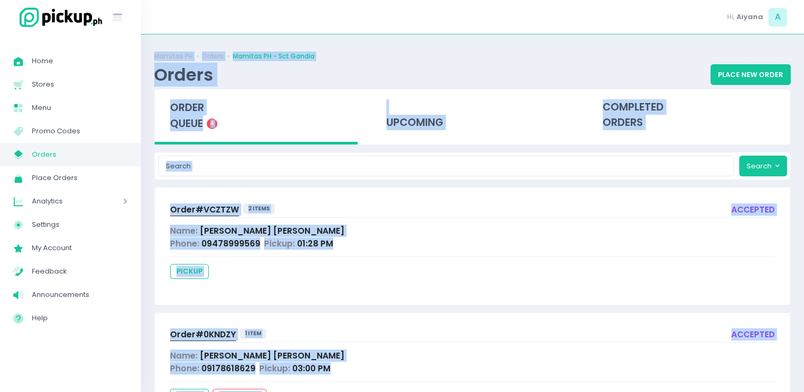
click at [403, 217] on div at bounding box center [472, 217] width 605 height 1
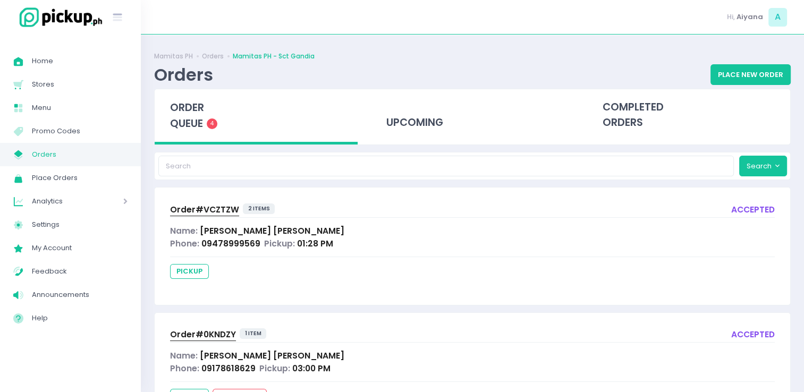
click at [403, 217] on div at bounding box center [472, 217] width 605 height 1
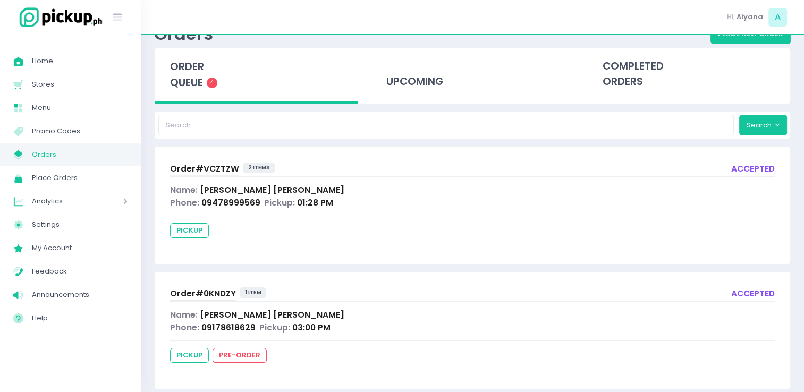
scroll to position [35, 0]
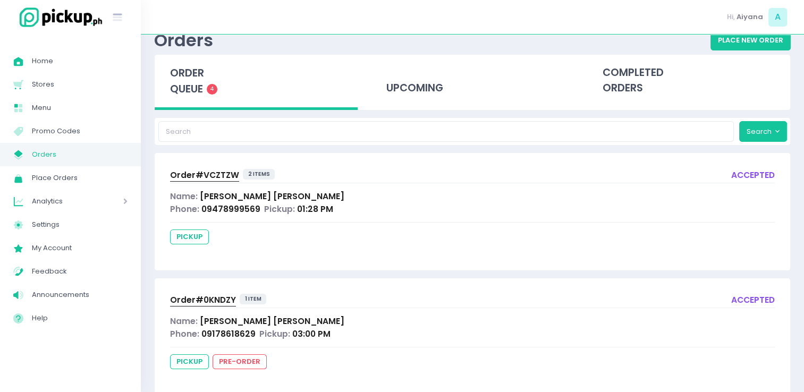
click at [100, 161] on span "Orders" at bounding box center [80, 155] width 96 height 14
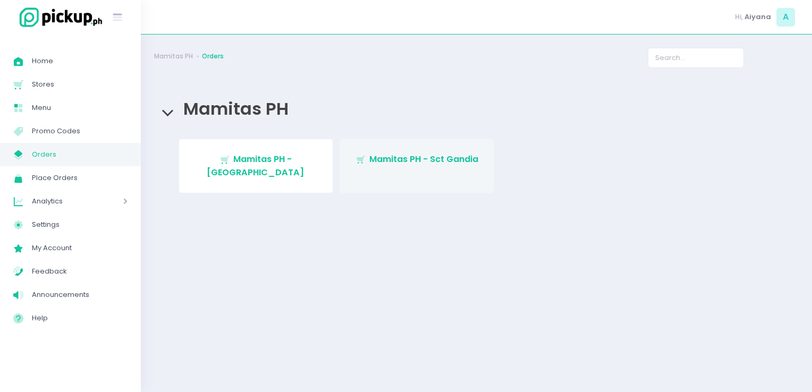
click at [403, 161] on span "Mamitas PH - Sct Gandia" at bounding box center [424, 159] width 109 height 12
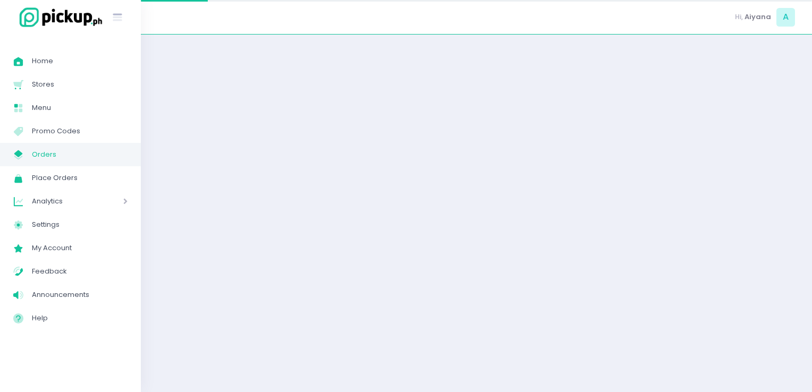
click at [403, 161] on div at bounding box center [477, 213] width 672 height 331
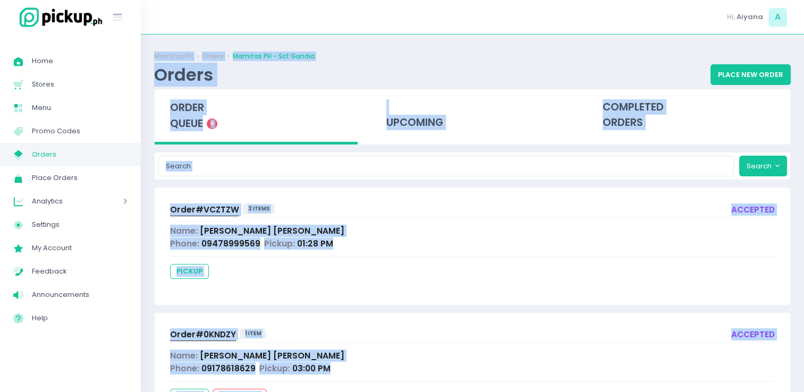
click at [403, 257] on div at bounding box center [472, 257] width 605 height 1
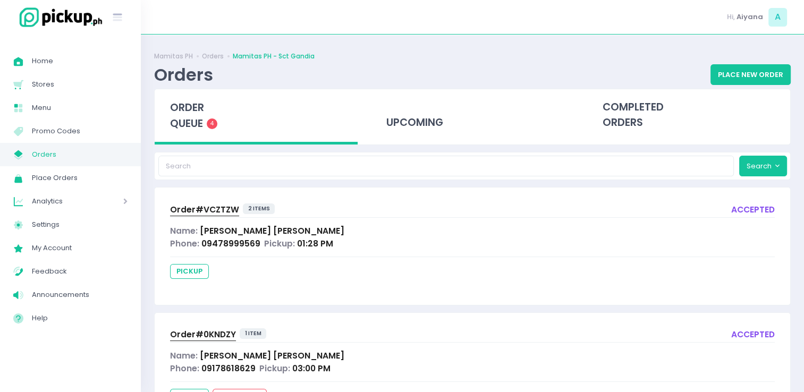
click at [209, 229] on span "[PERSON_NAME]" at bounding box center [272, 230] width 145 height 11
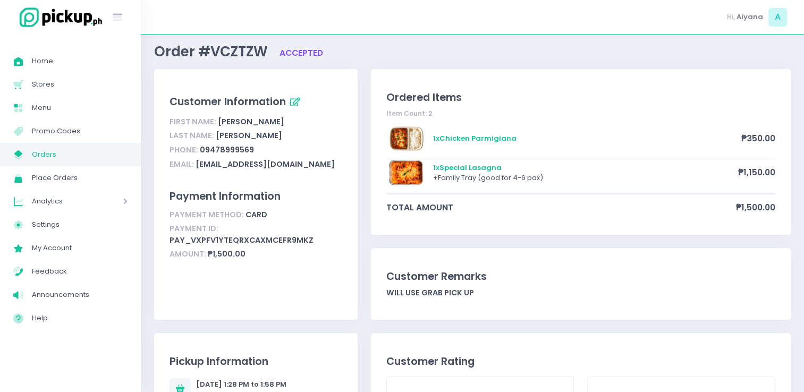
scroll to position [9, 0]
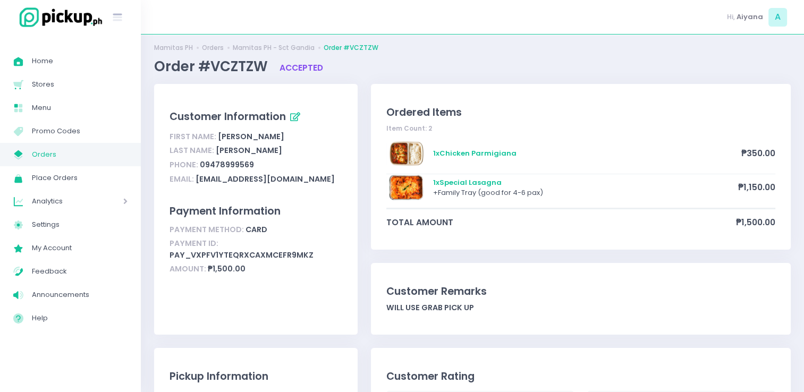
click at [86, 163] on link "My Store Created with Sketch. Orders" at bounding box center [70, 154] width 141 height 23
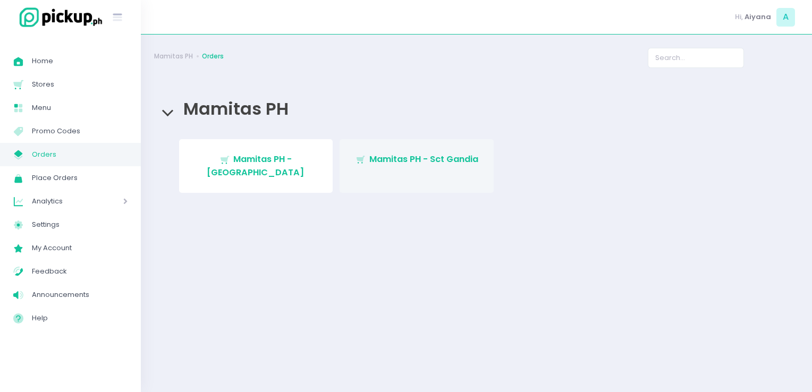
click at [400, 149] on link "Stockholm-icons / Shopping / Cart1 Created with Sketch. Mamitas PH - Sct Gandia" at bounding box center [417, 166] width 154 height 54
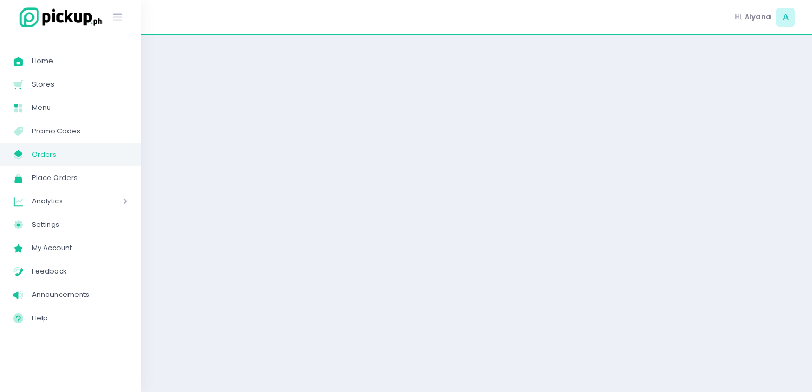
click at [400, 149] on div at bounding box center [477, 213] width 672 height 331
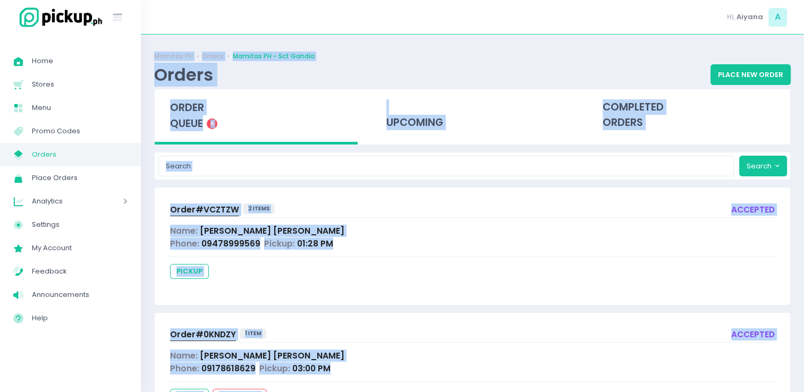
scroll to position [306, 0]
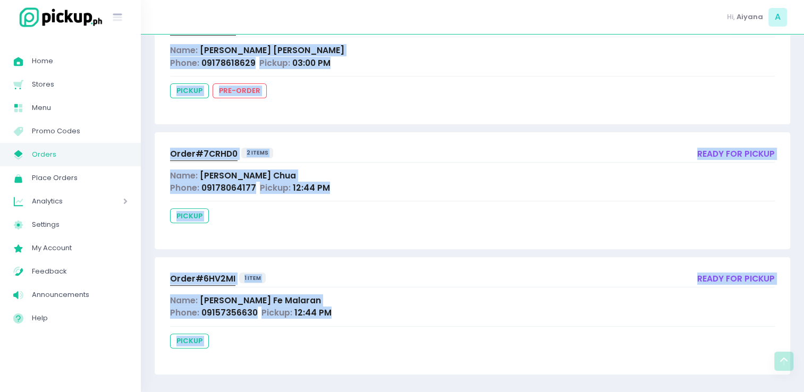
click at [230, 190] on span "09178064177" at bounding box center [229, 187] width 55 height 11
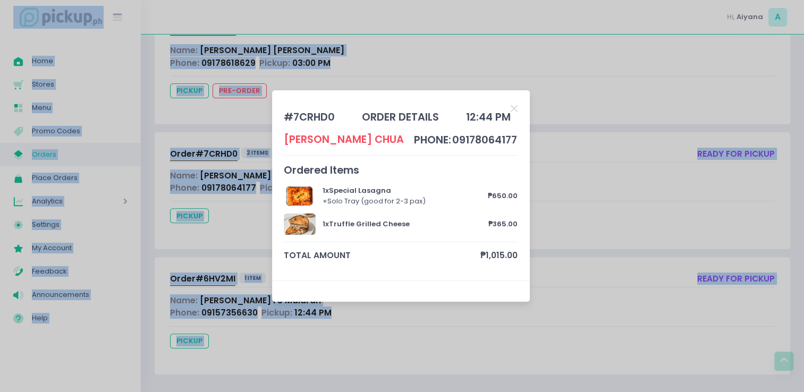
click at [230, 190] on div "# 7CRHD0 order details 12:44 PM Sharleen Chua phone: 09178064177 Ordered Items …" at bounding box center [402, 196] width 804 height 392
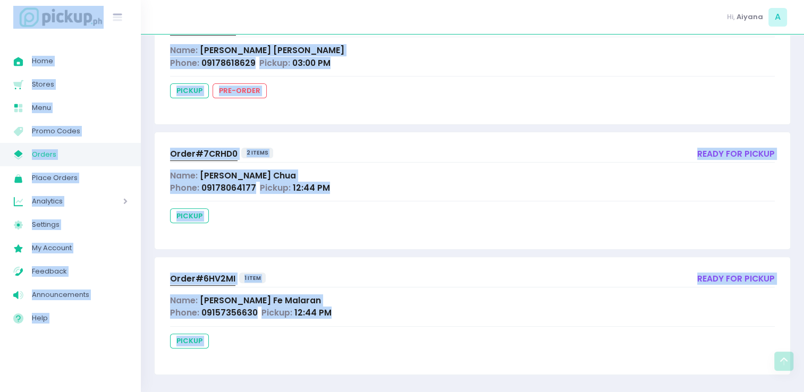
click at [208, 154] on span "Order# 7CRHD0" at bounding box center [204, 153] width 68 height 11
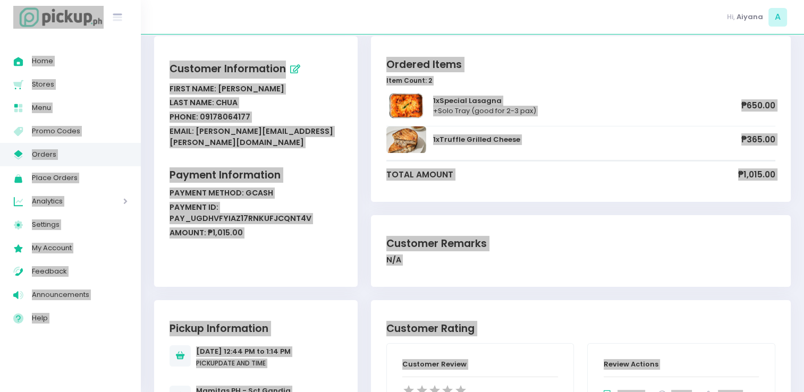
scroll to position [55, 0]
